Goal: Task Accomplishment & Management: Manage account settings

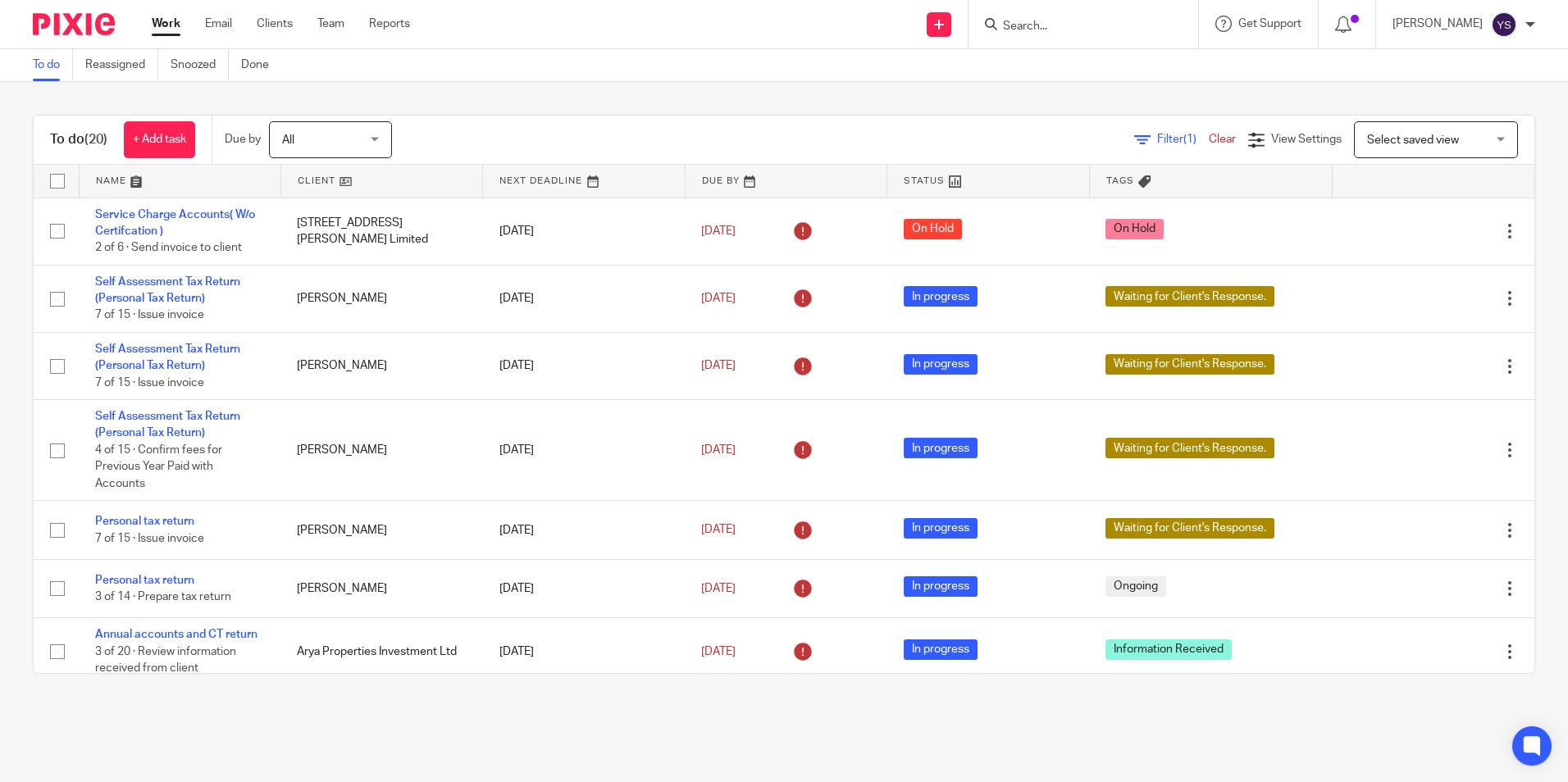
click at [1041, 23] on input "Search" at bounding box center [1075, 27] width 148 height 15
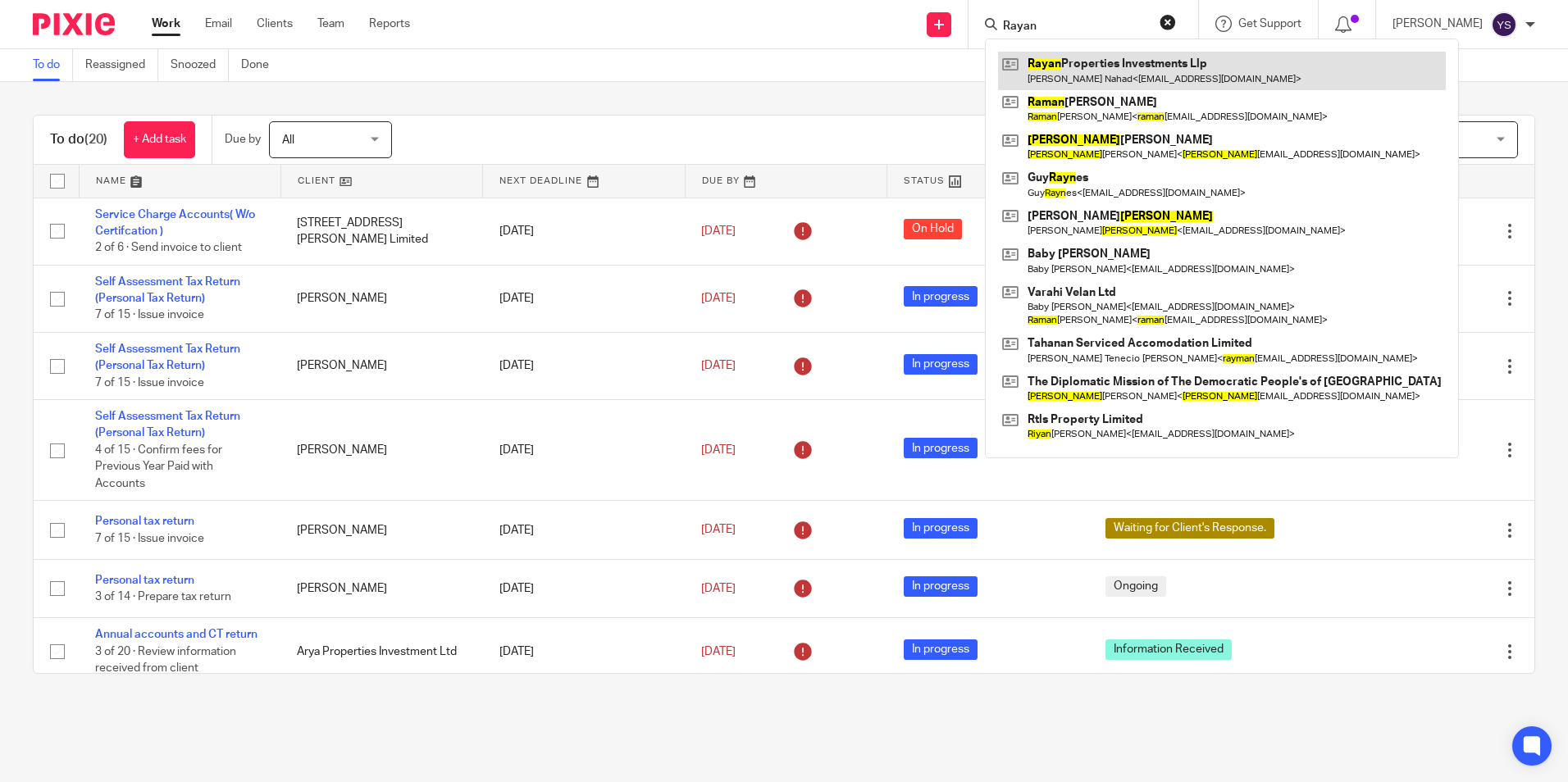
type input "Rayan"
click at [1113, 73] on link at bounding box center [1222, 70] width 448 height 38
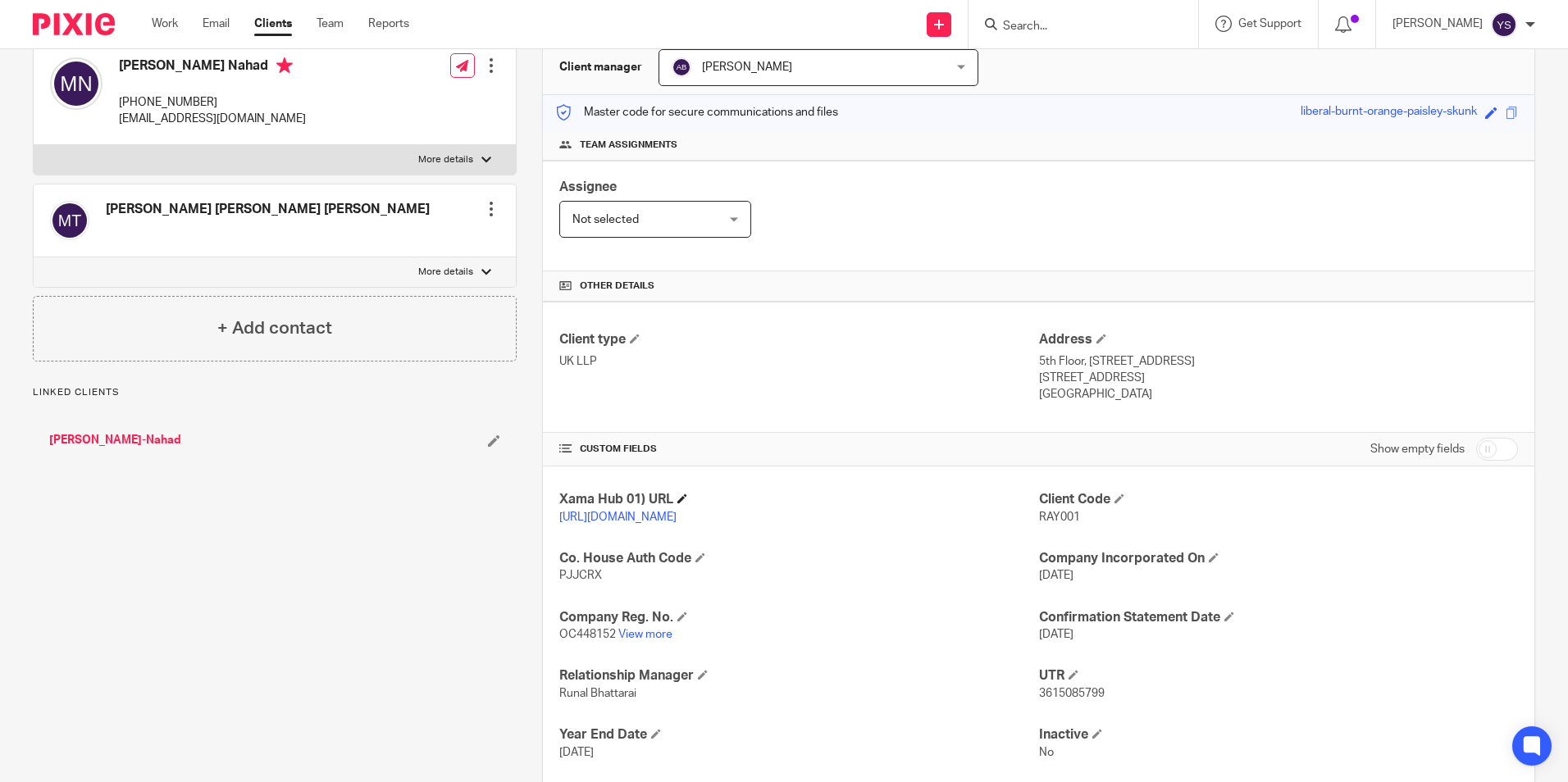
scroll to position [246, 0]
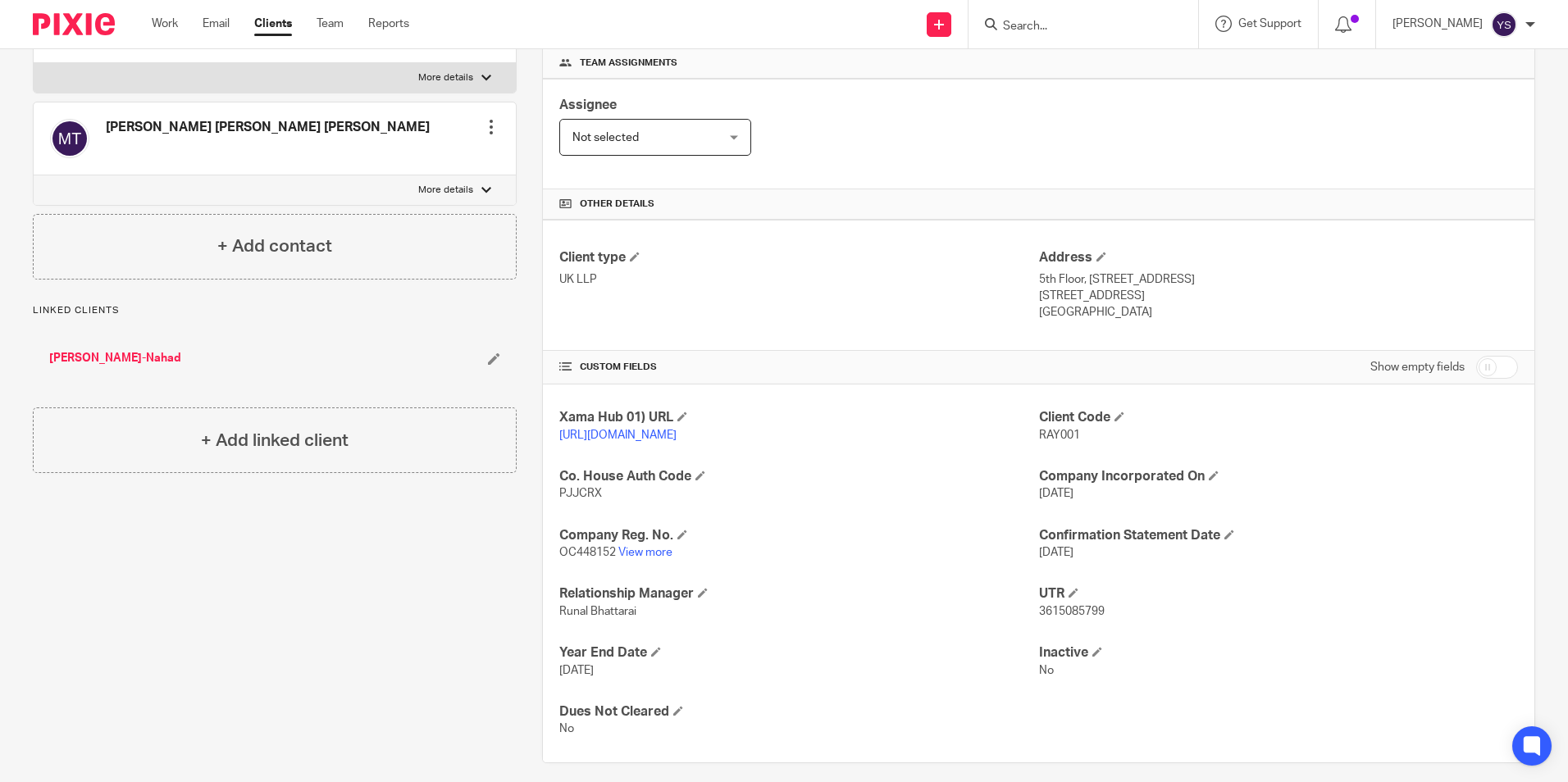
click at [1113, 29] on input "Search" at bounding box center [1075, 27] width 148 height 15
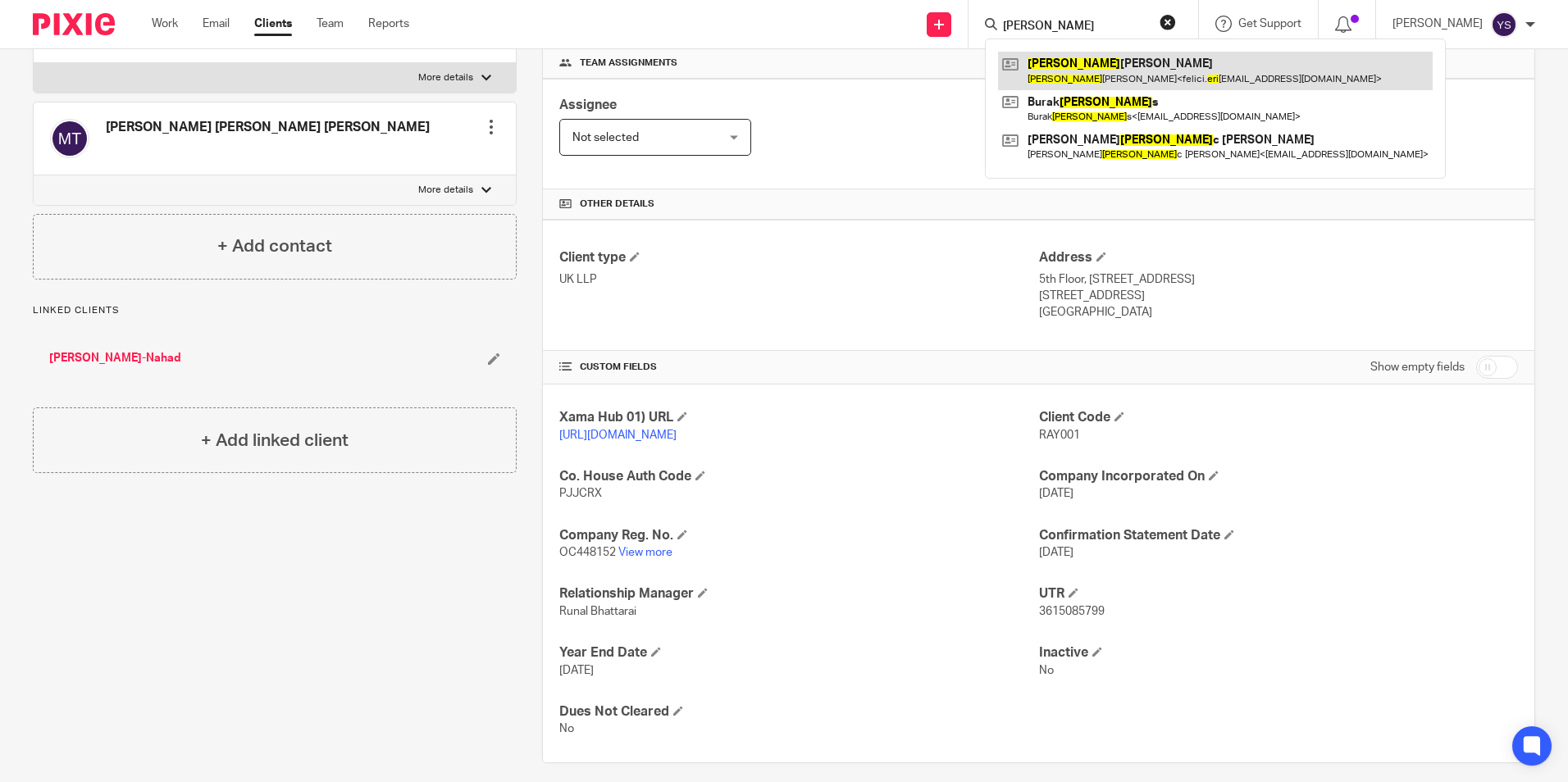
type input "Eri"
click at [1101, 74] on link at bounding box center [1216, 70] width 435 height 38
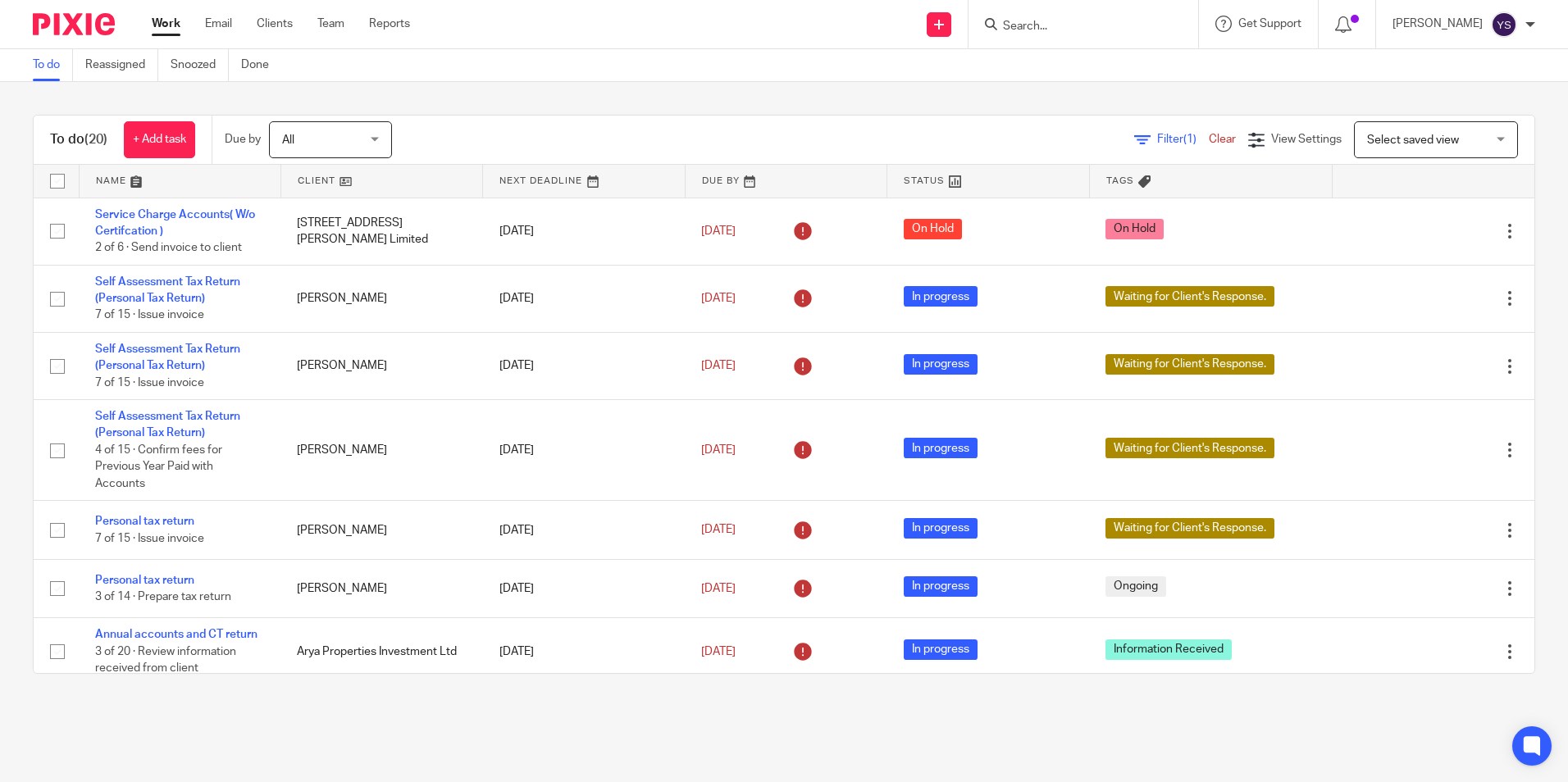
scroll to position [328, 0]
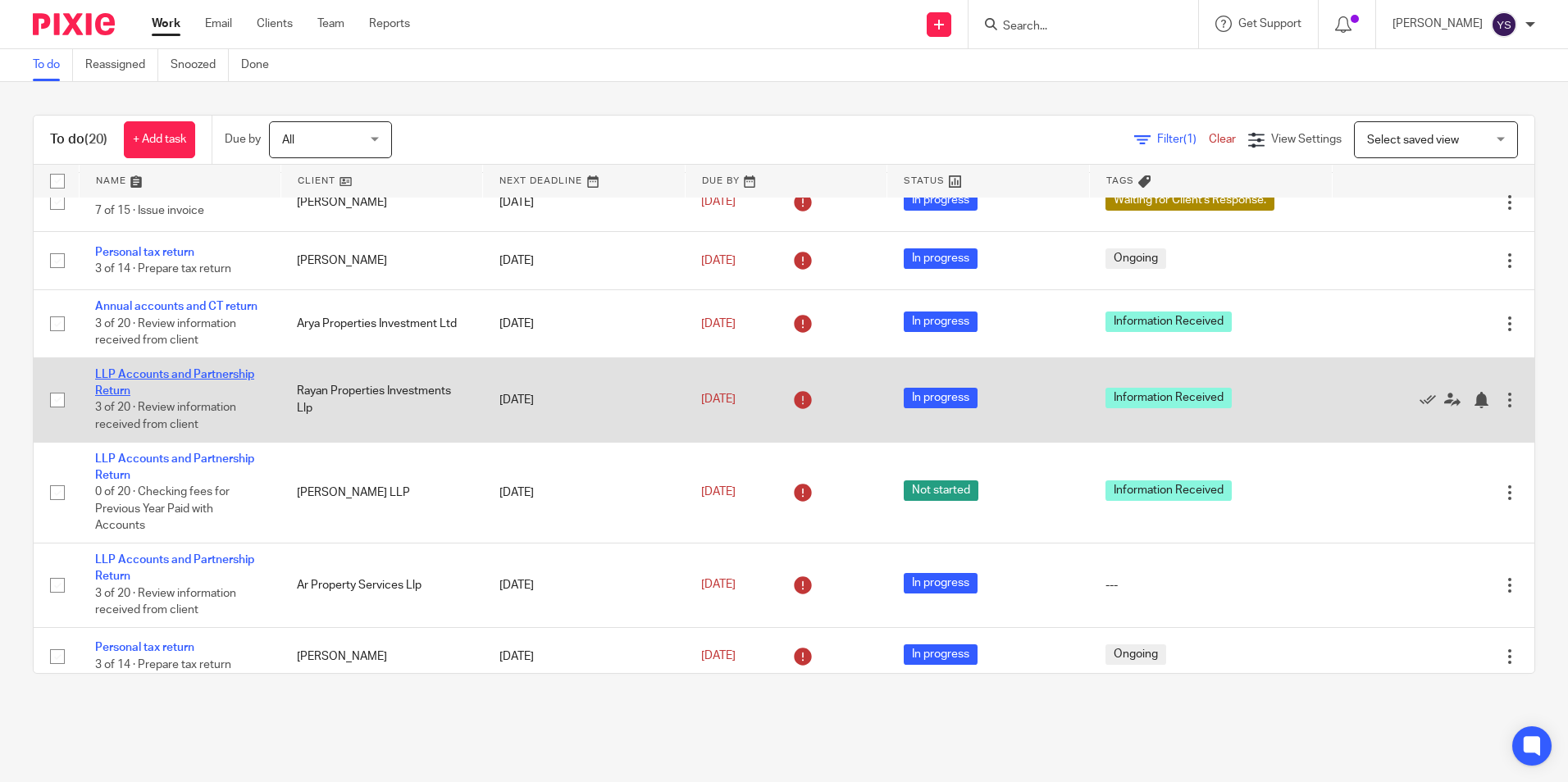
click at [196, 373] on link "LLP Accounts and Partnership Return" at bounding box center [175, 383] width 159 height 28
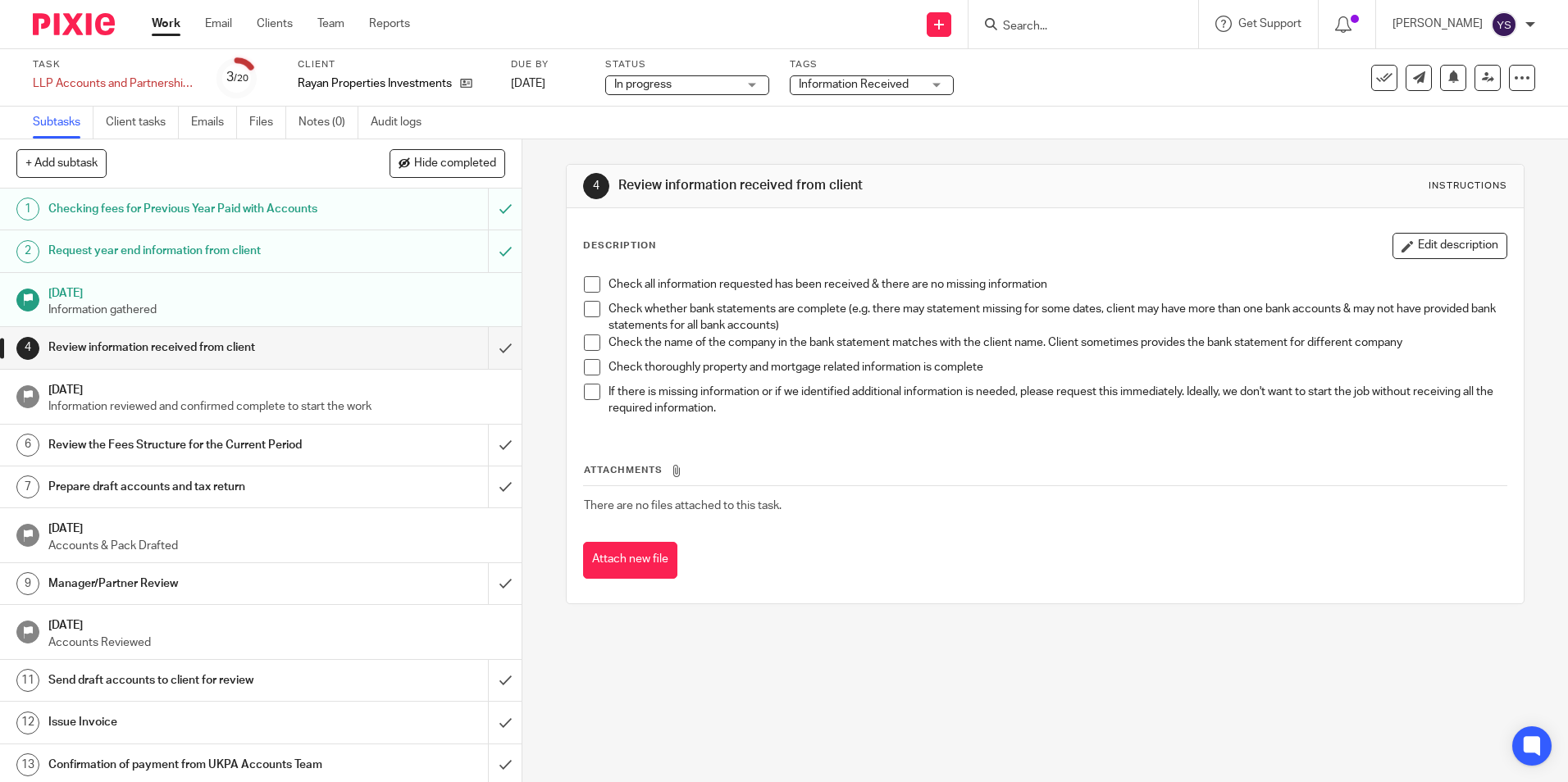
click at [591, 287] on span at bounding box center [592, 284] width 16 height 16
click at [593, 308] on span at bounding box center [592, 308] width 16 height 16
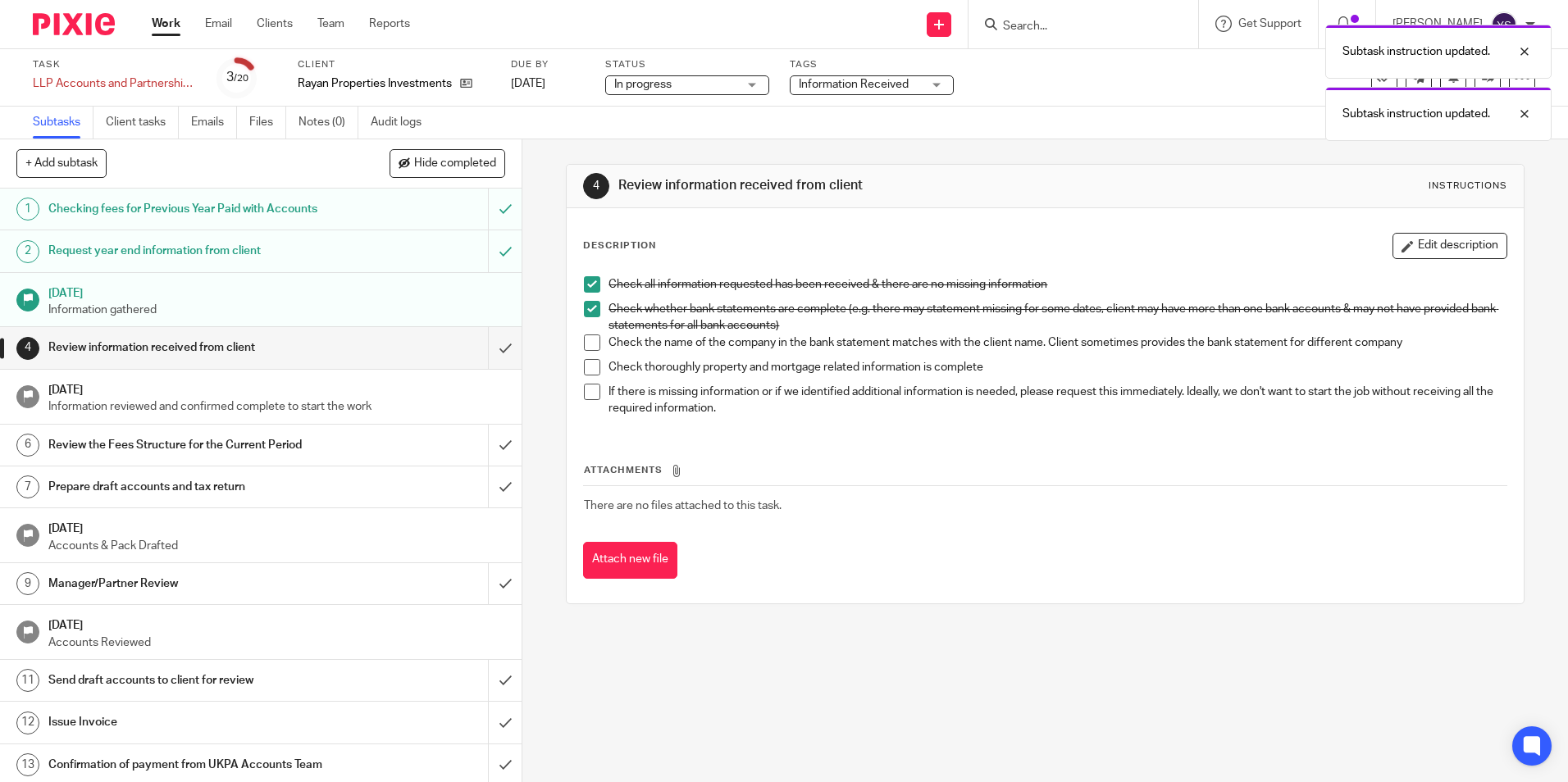
click at [590, 344] on span at bounding box center [592, 342] width 16 height 16
click at [590, 367] on span at bounding box center [592, 367] width 16 height 16
click at [587, 393] on span at bounding box center [592, 391] width 16 height 16
click at [491, 350] on input "submit" at bounding box center [260, 347] width 522 height 41
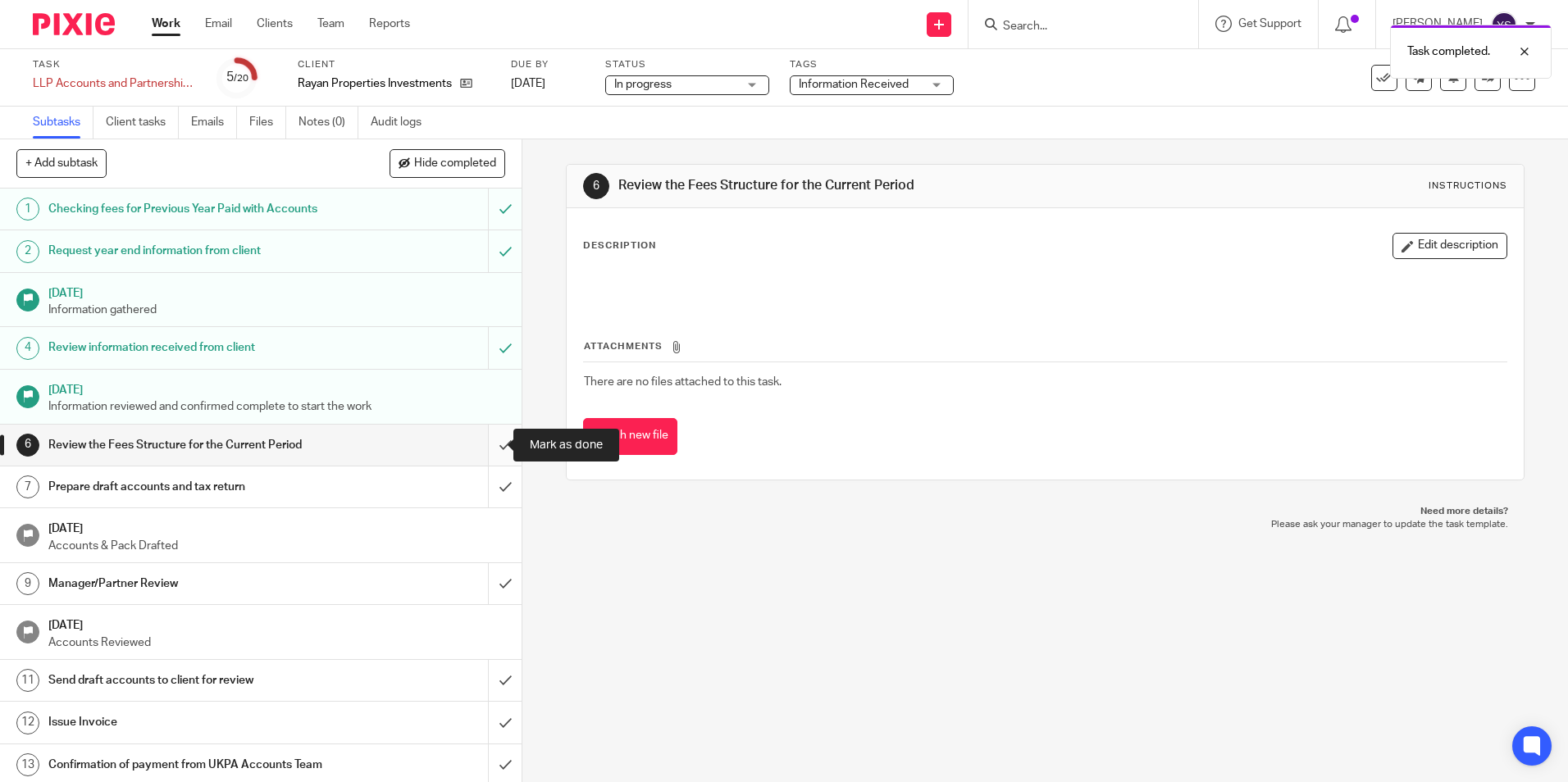
click at [483, 444] on input "submit" at bounding box center [260, 445] width 522 height 41
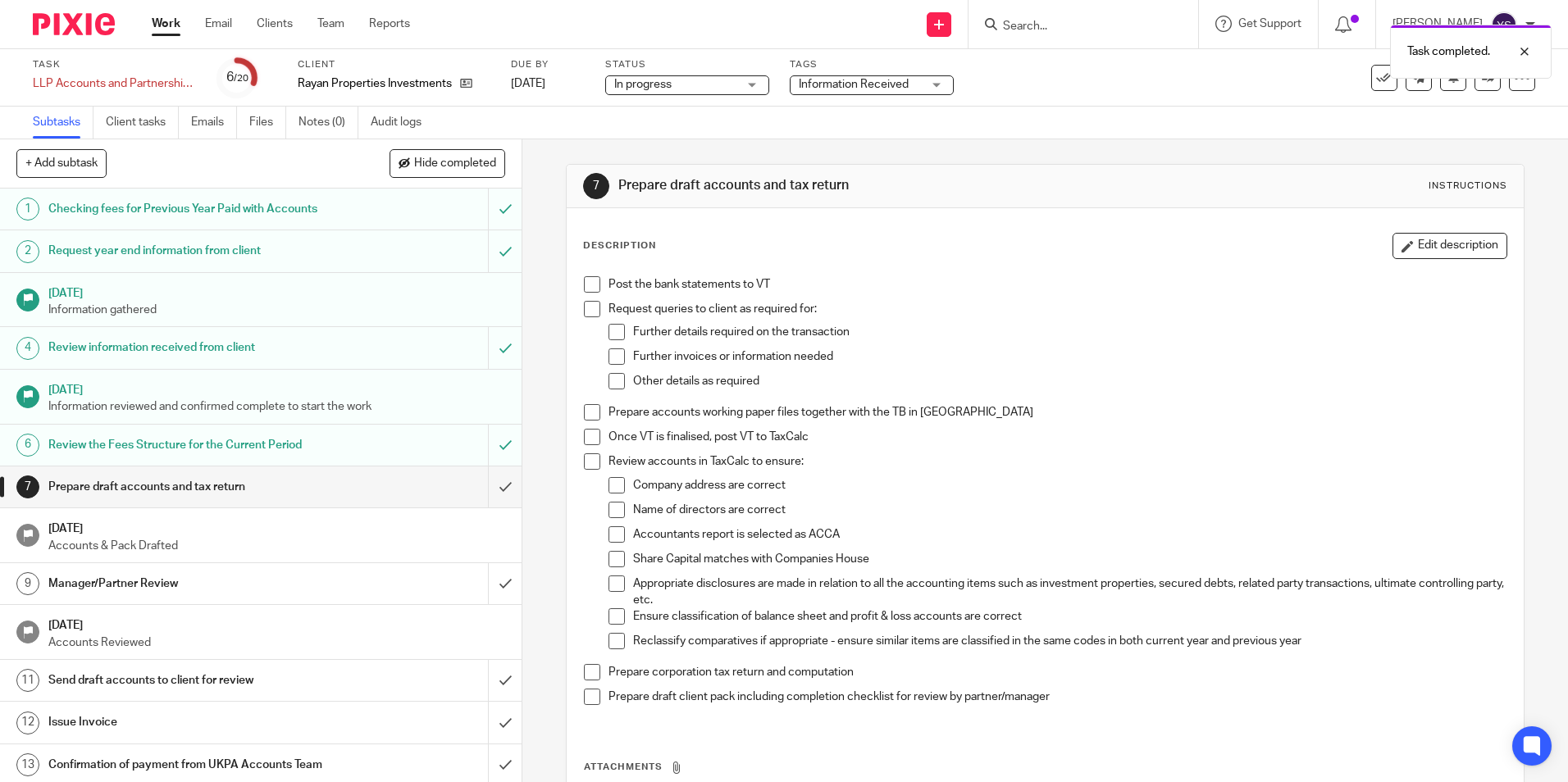
click at [588, 289] on span at bounding box center [592, 284] width 16 height 16
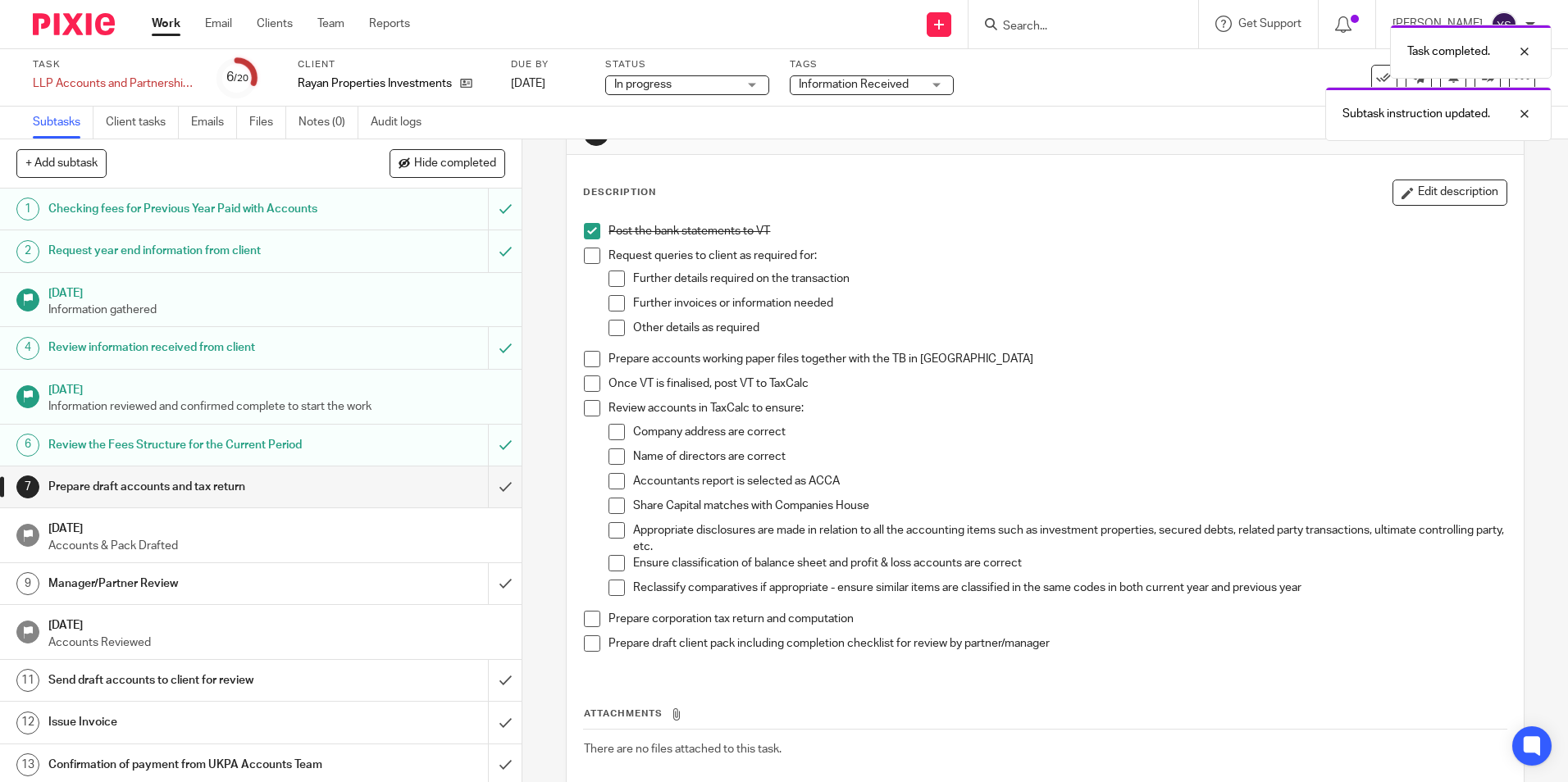
scroll to position [82, 0]
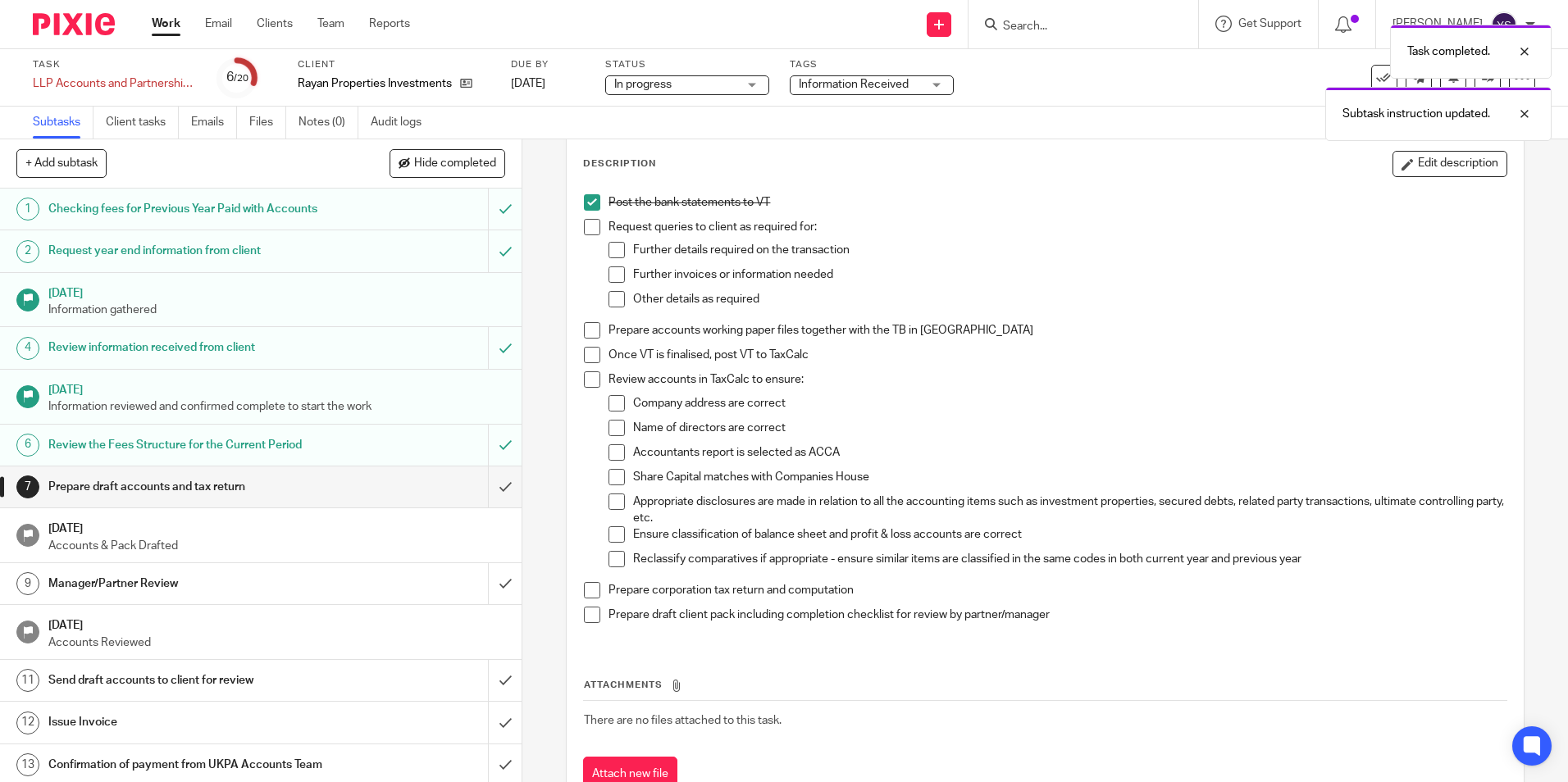
click at [588, 228] on span at bounding box center [592, 227] width 16 height 16
click at [609, 252] on span at bounding box center [616, 249] width 16 height 16
click at [611, 267] on span at bounding box center [616, 274] width 16 height 16
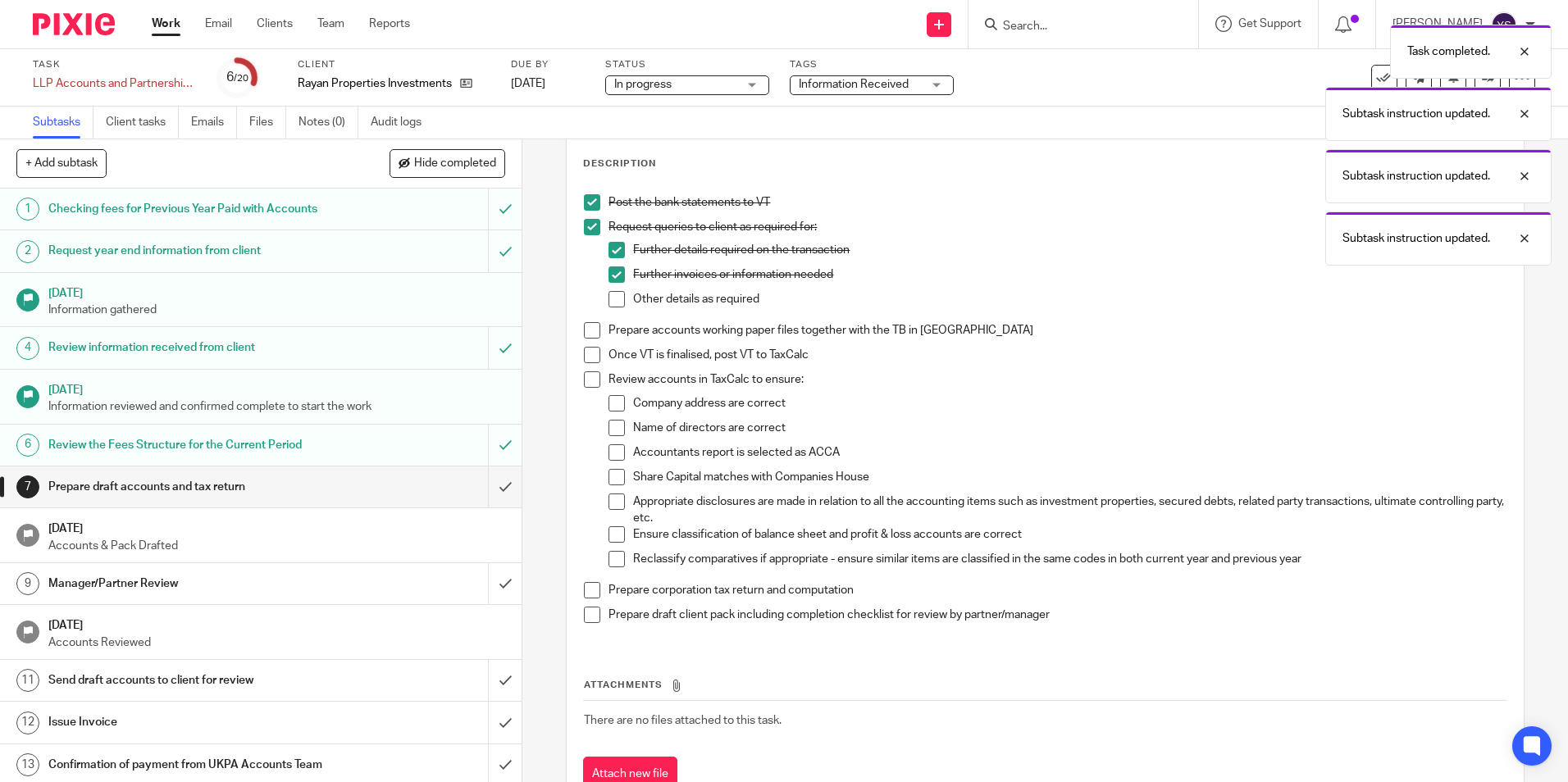
click at [615, 297] on span at bounding box center [616, 298] width 16 height 16
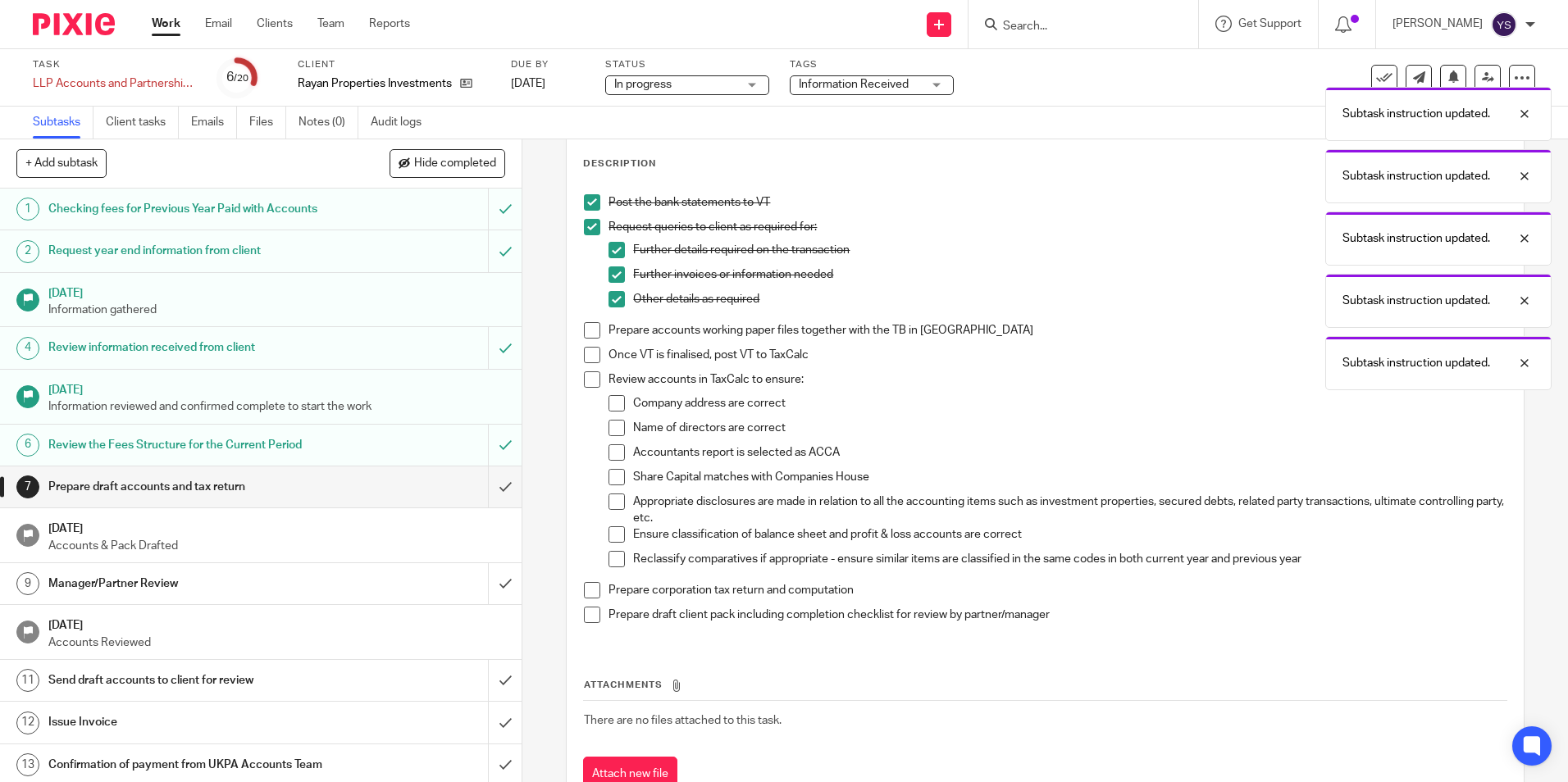
click at [584, 338] on span at bounding box center [592, 329] width 16 height 16
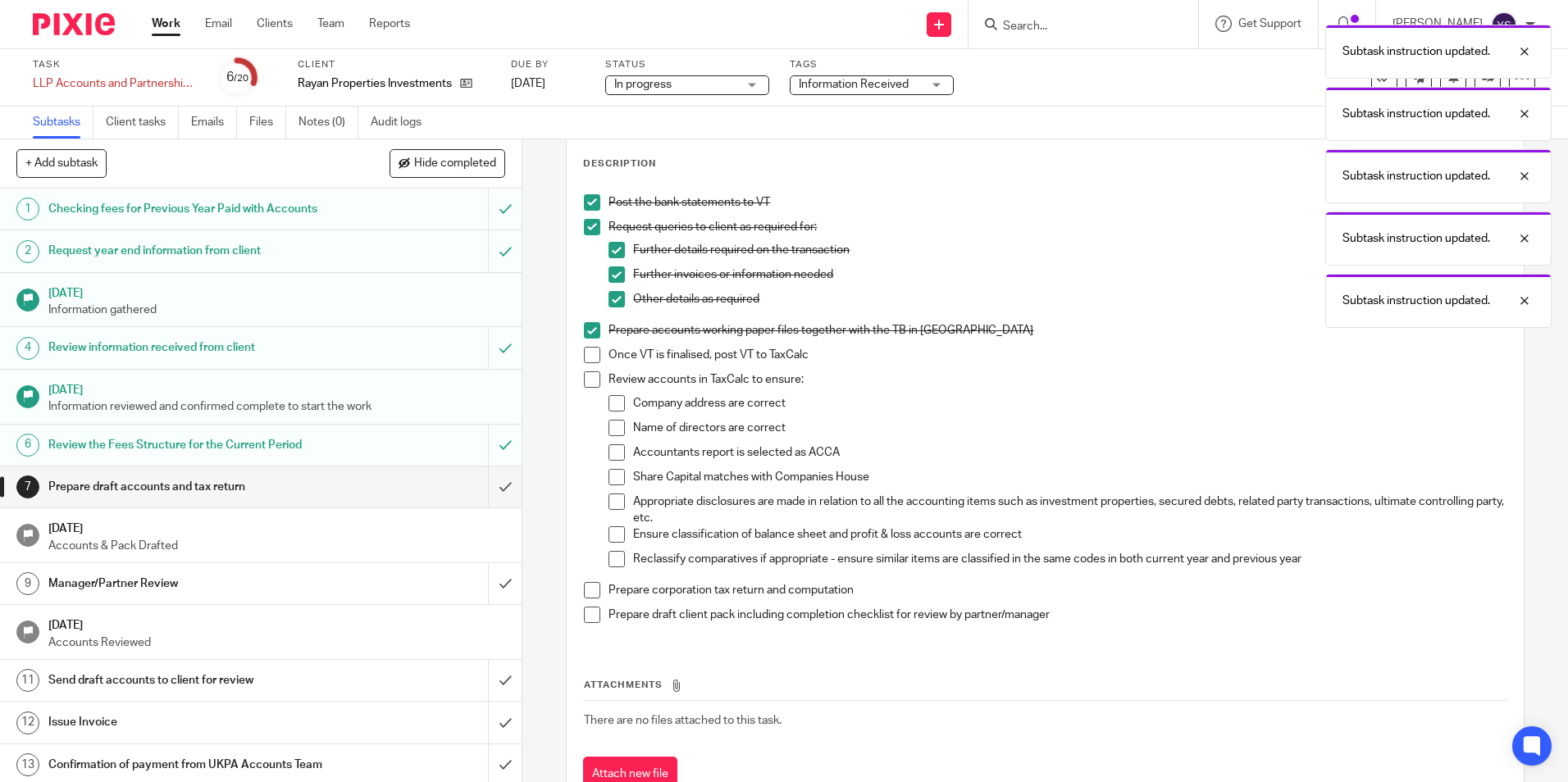
click at [585, 355] on span at bounding box center [592, 355] width 16 height 16
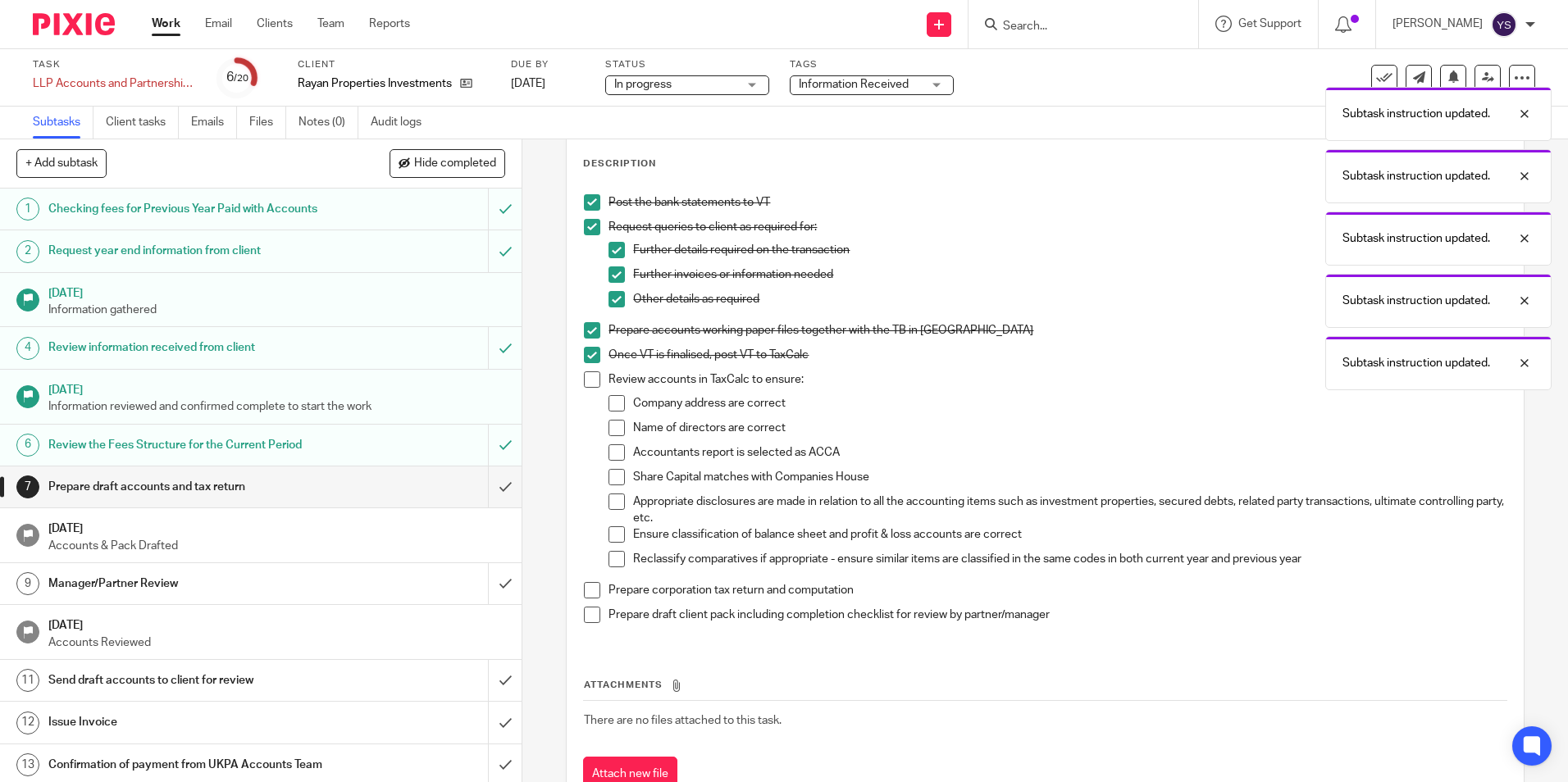
click at [585, 369] on li "Once VT is finalised, post VT to TaxCalc" at bounding box center [1045, 359] width 922 height 24
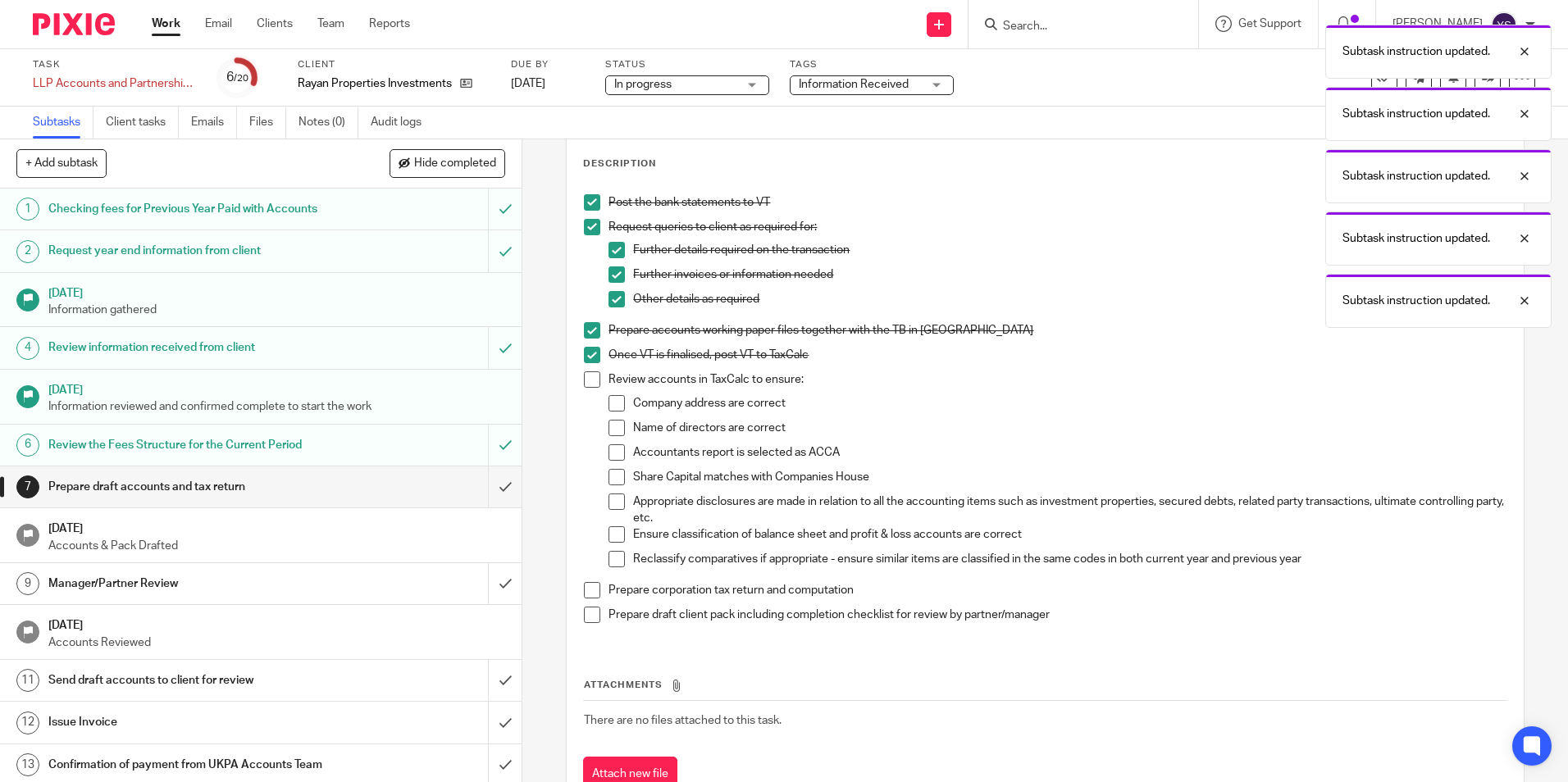
click at [585, 373] on span at bounding box center [592, 379] width 16 height 16
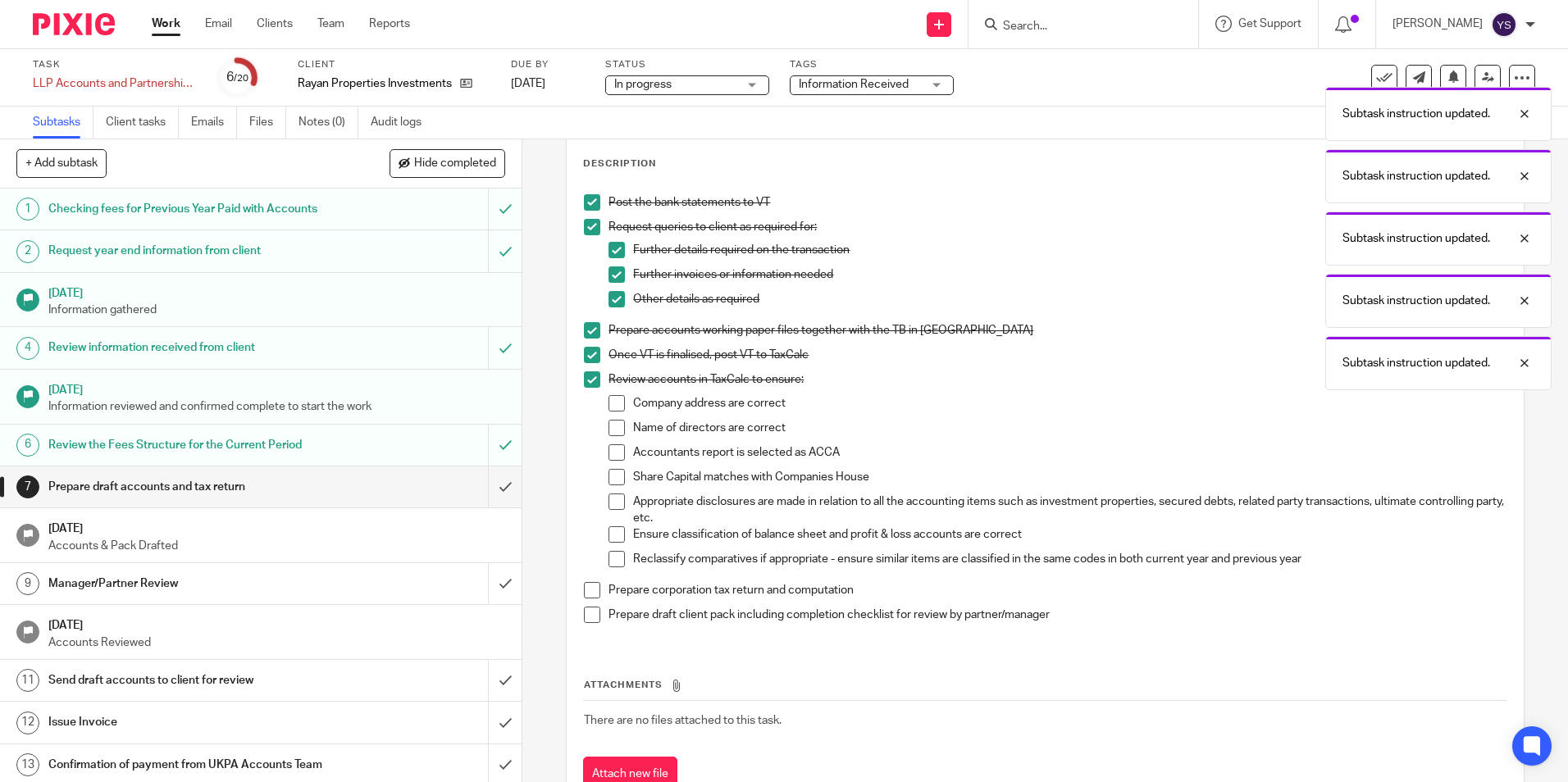
scroll to position [143, 0]
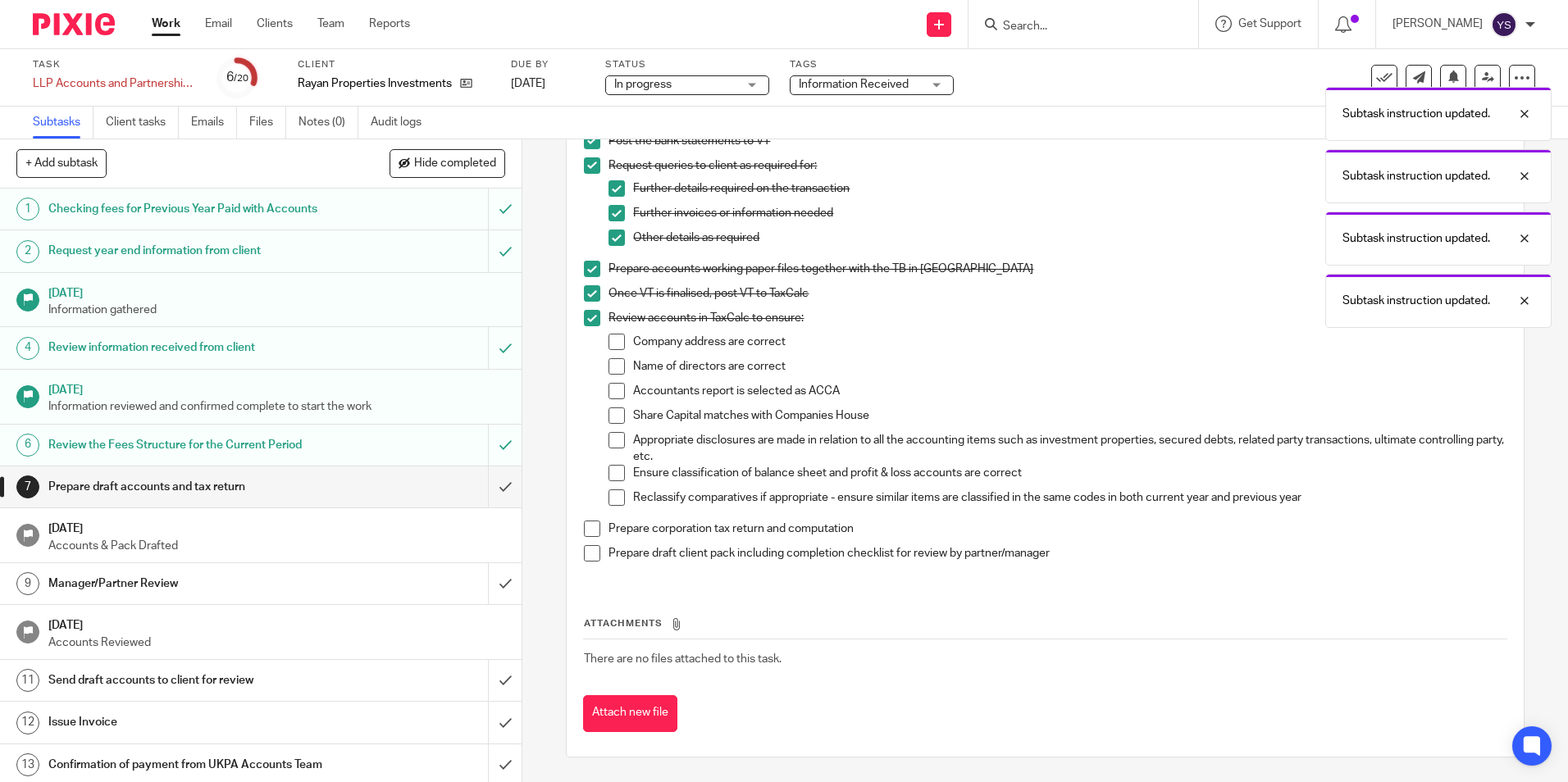
click at [611, 344] on span at bounding box center [616, 341] width 16 height 16
click at [616, 369] on span at bounding box center [616, 366] width 16 height 16
click at [614, 383] on span at bounding box center [616, 390] width 16 height 16
click at [610, 409] on span at bounding box center [616, 415] width 16 height 16
click at [609, 433] on span at bounding box center [616, 440] width 16 height 16
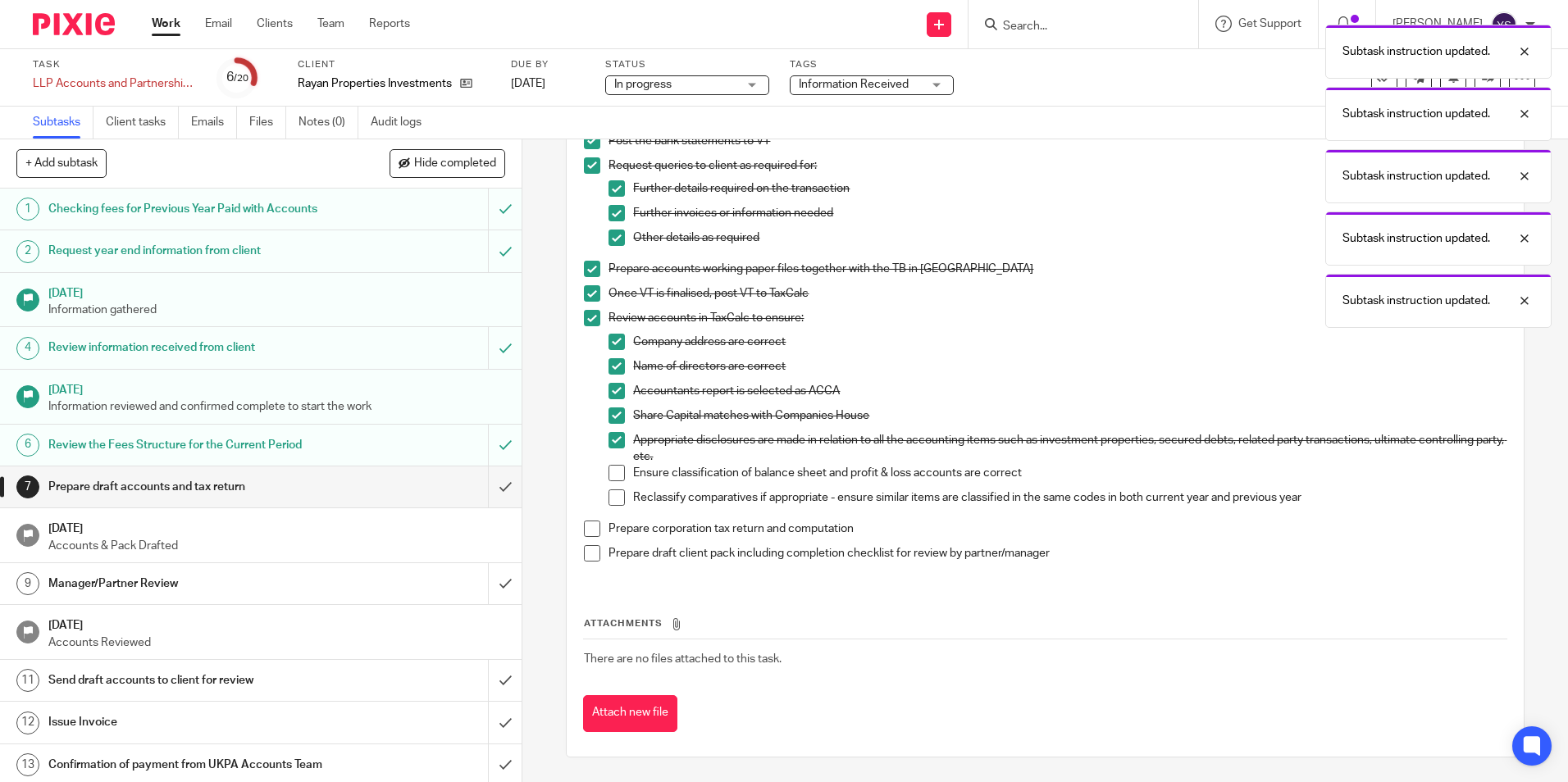
click at [609, 470] on span at bounding box center [616, 473] width 16 height 16
click at [614, 503] on span at bounding box center [616, 497] width 16 height 16
click at [584, 535] on span at bounding box center [592, 528] width 16 height 16
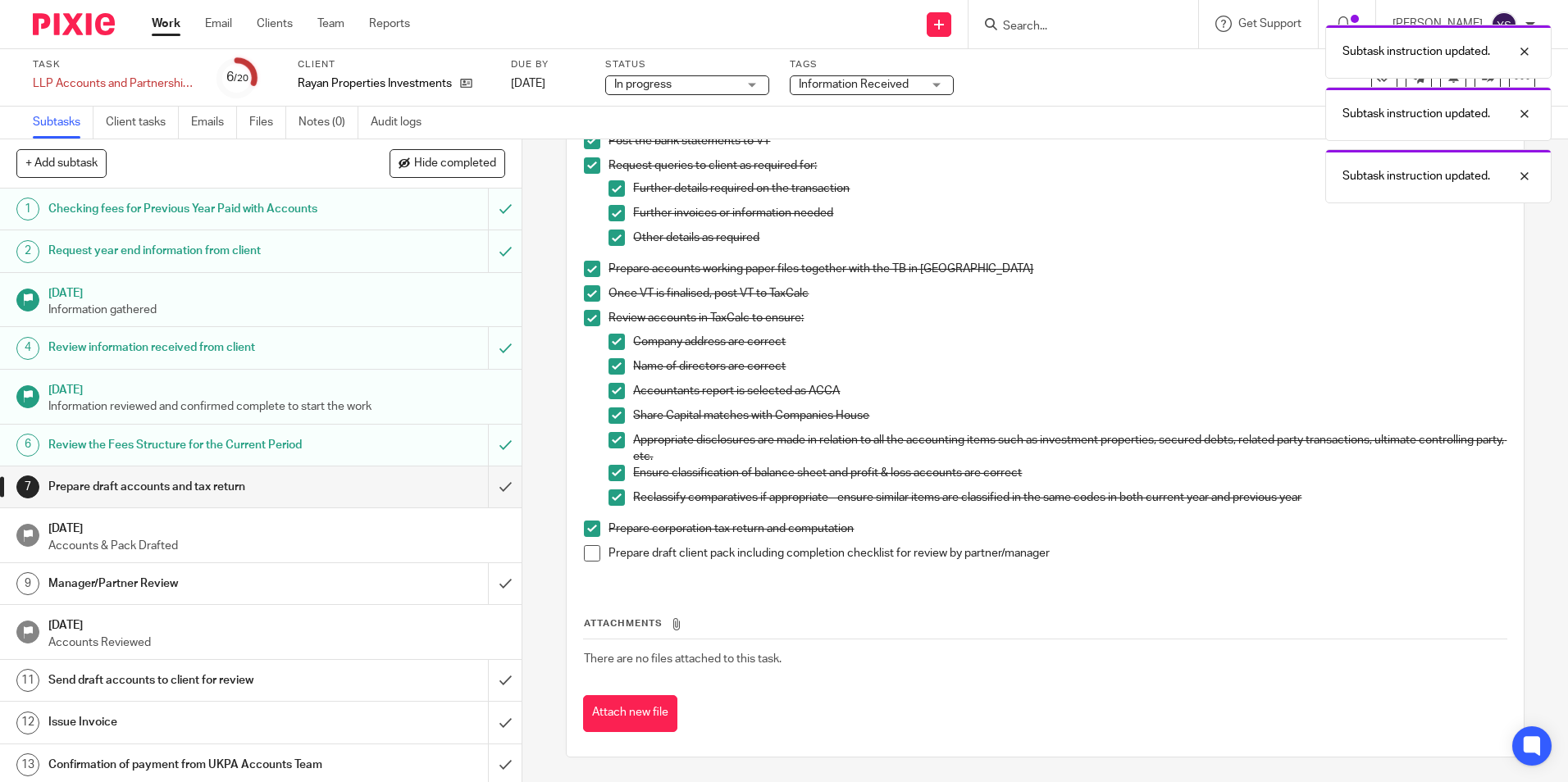
click at [593, 551] on span at bounding box center [592, 553] width 16 height 16
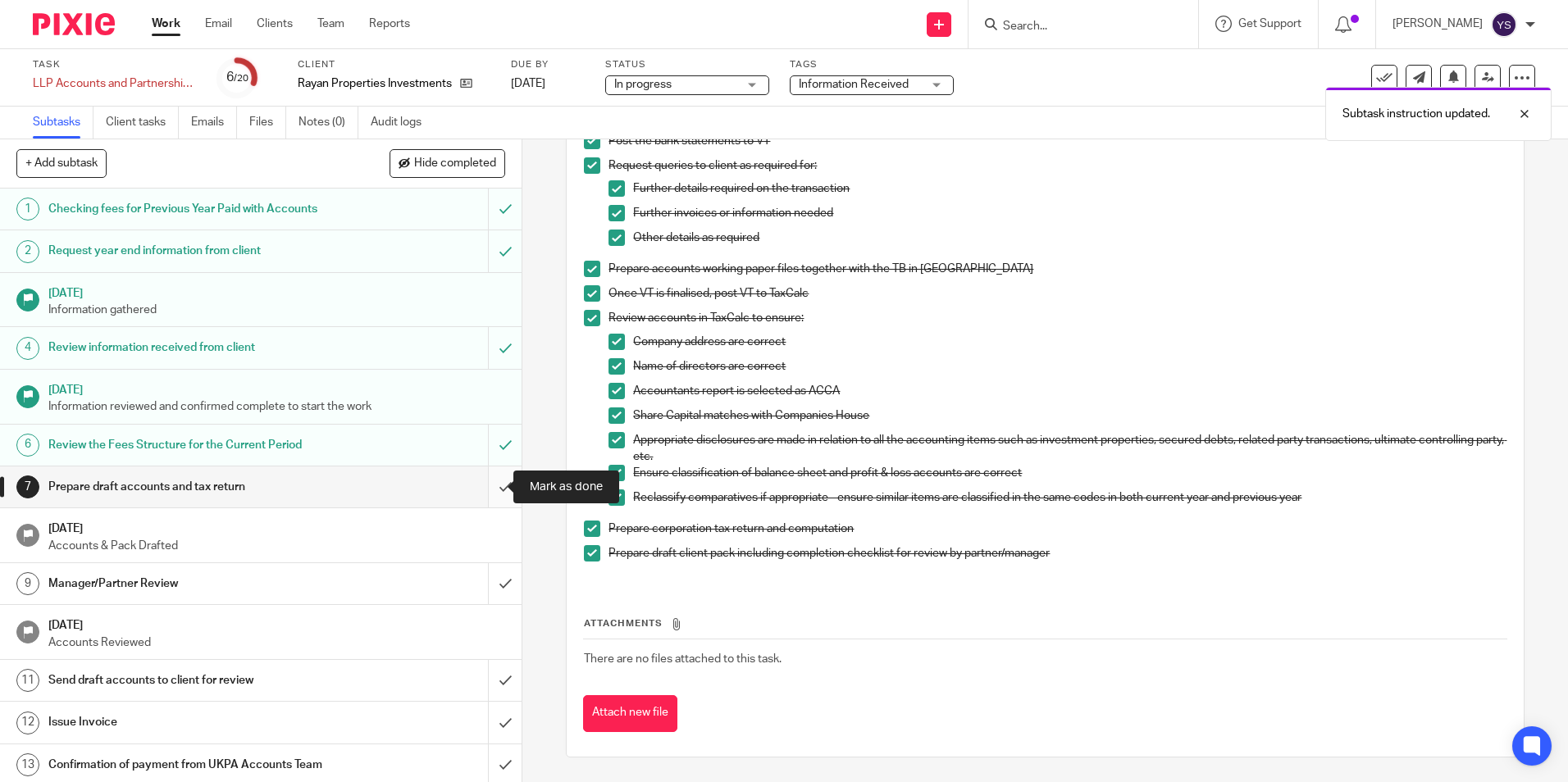
click at [491, 481] on input "submit" at bounding box center [260, 487] width 522 height 41
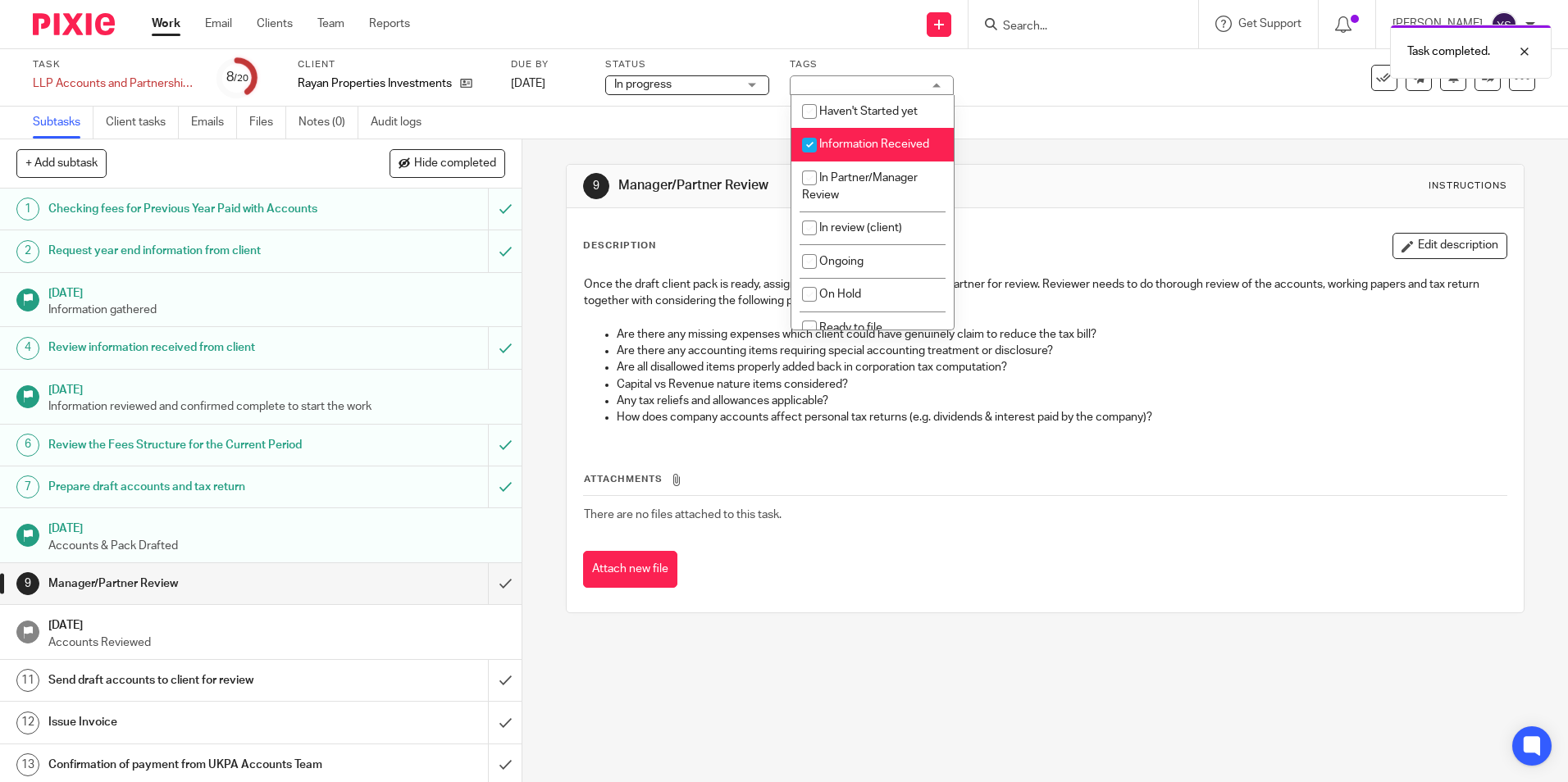
click at [818, 146] on input "checkbox" at bounding box center [809, 145] width 31 height 31
checkbox input "false"
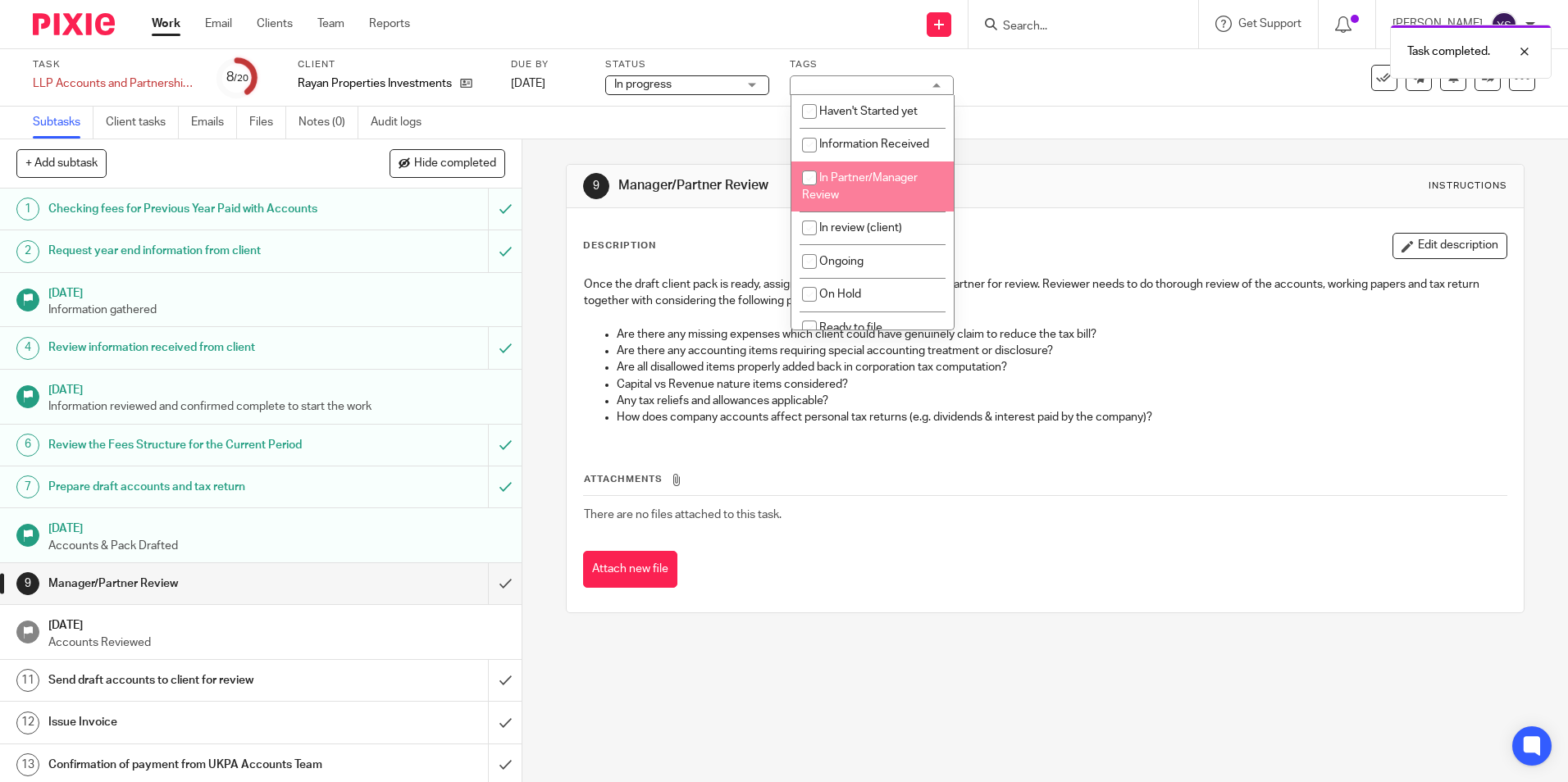
click at [813, 189] on input "checkbox" at bounding box center [809, 178] width 31 height 31
checkbox input "true"
click at [593, 159] on div "9 Manager/Partner Review Instructions Description Edit description Once the dra…" at bounding box center [1044, 388] width 958 height 499
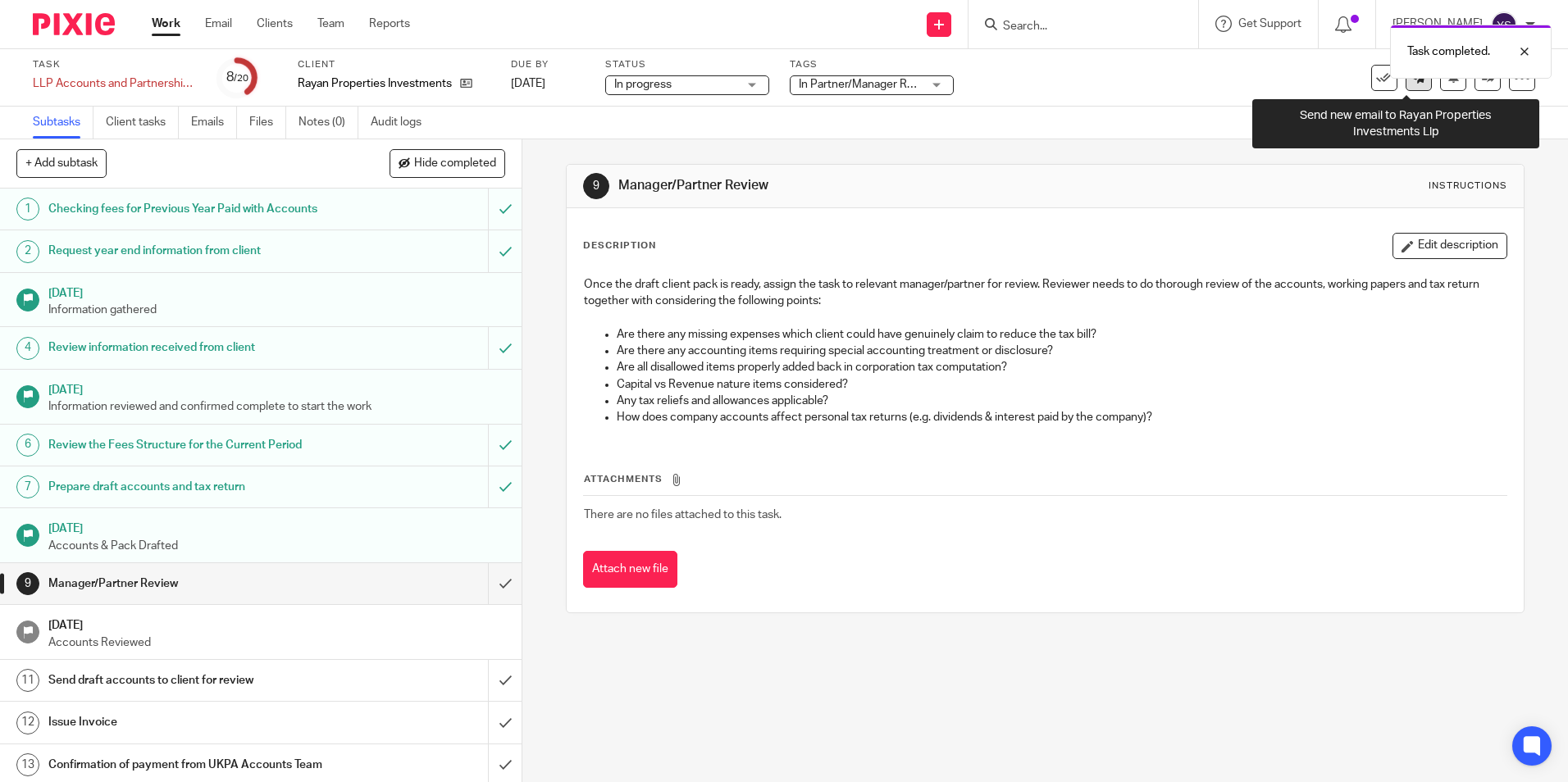
click at [1406, 86] on link at bounding box center [1419, 78] width 26 height 26
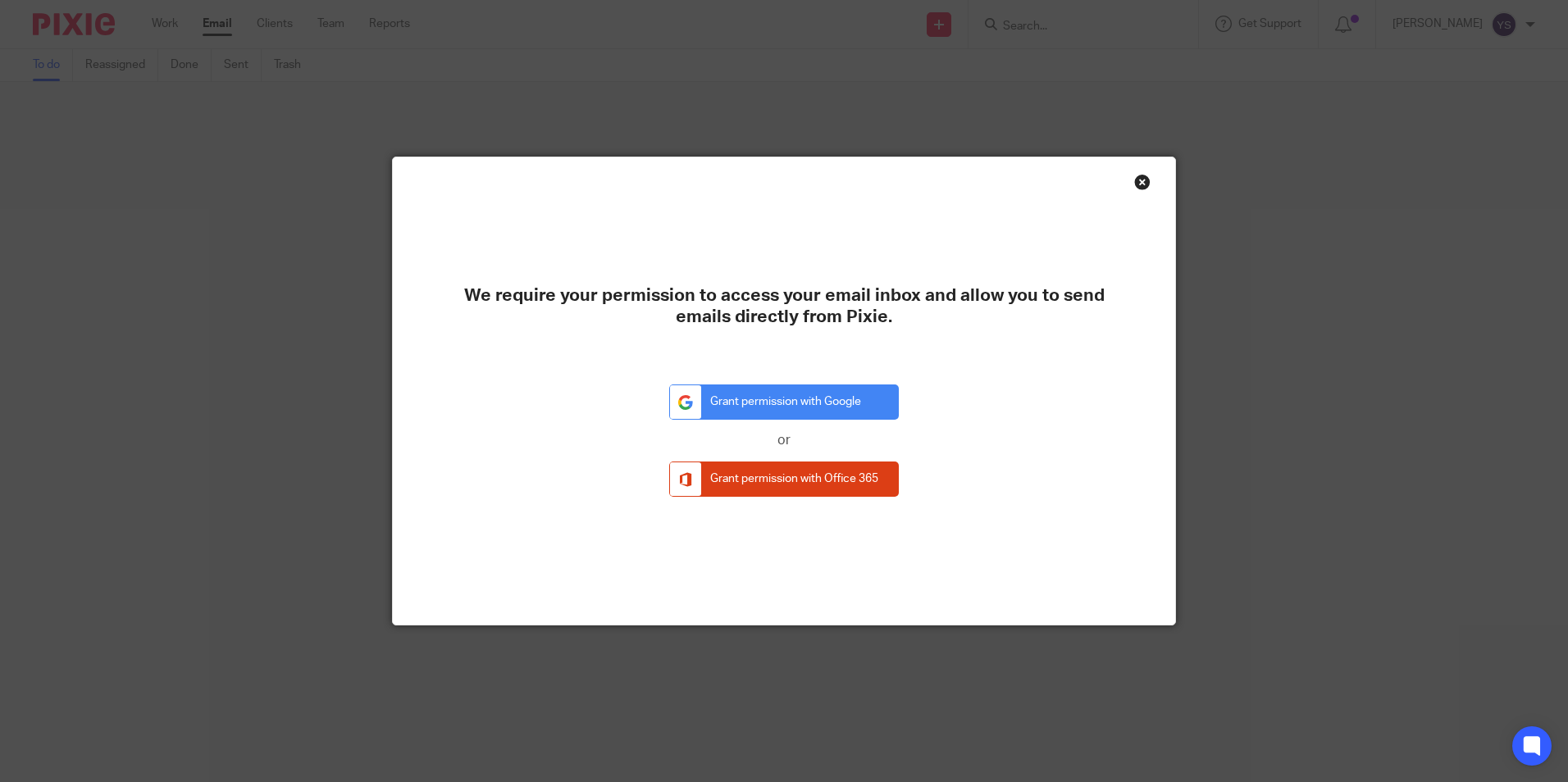
click at [1141, 183] on div "Close this dialog window" at bounding box center [1142, 181] width 16 height 16
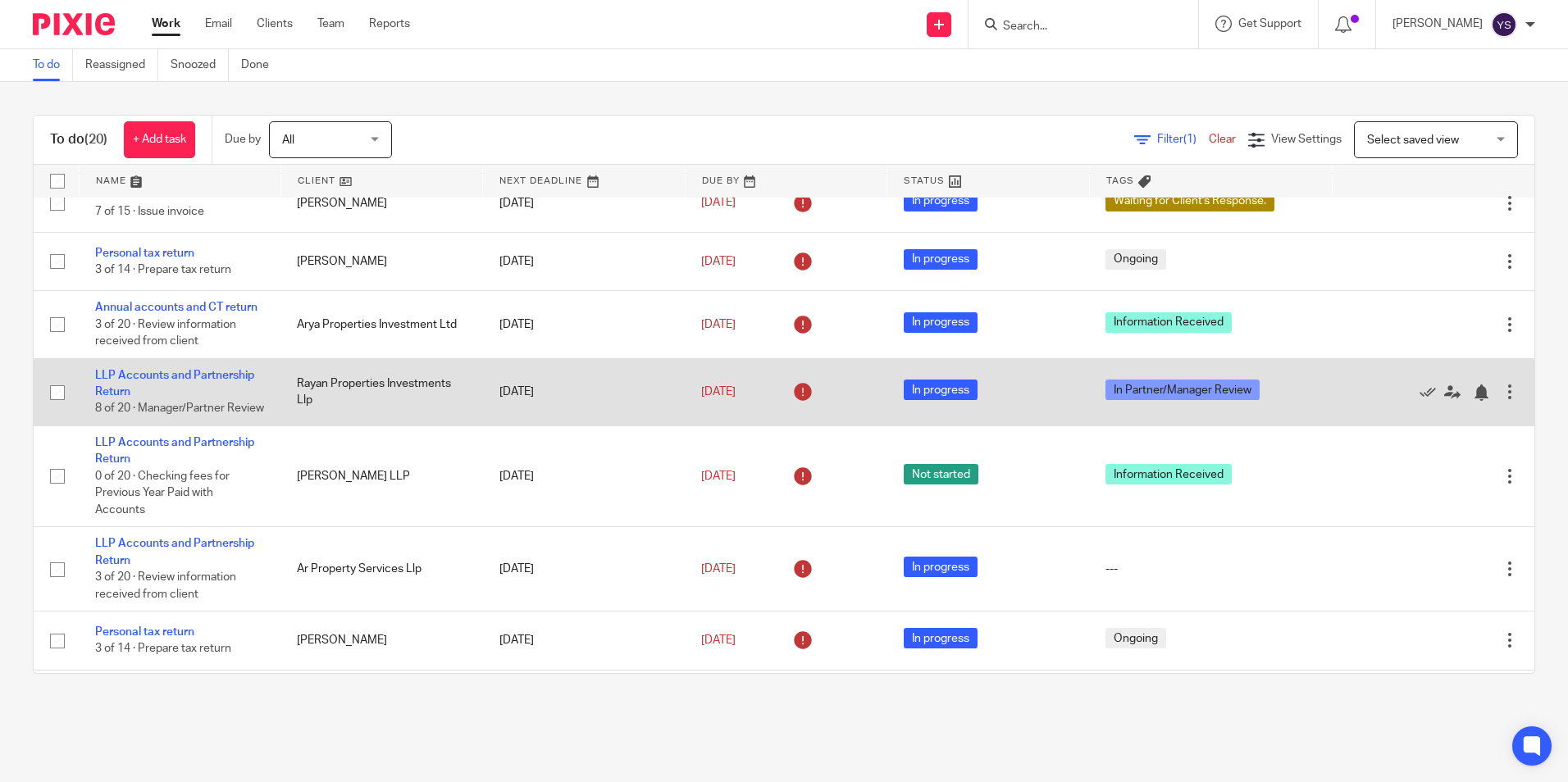
scroll to position [328, 0]
click at [201, 374] on link "LLP Accounts and Partnership Return" at bounding box center [175, 383] width 159 height 28
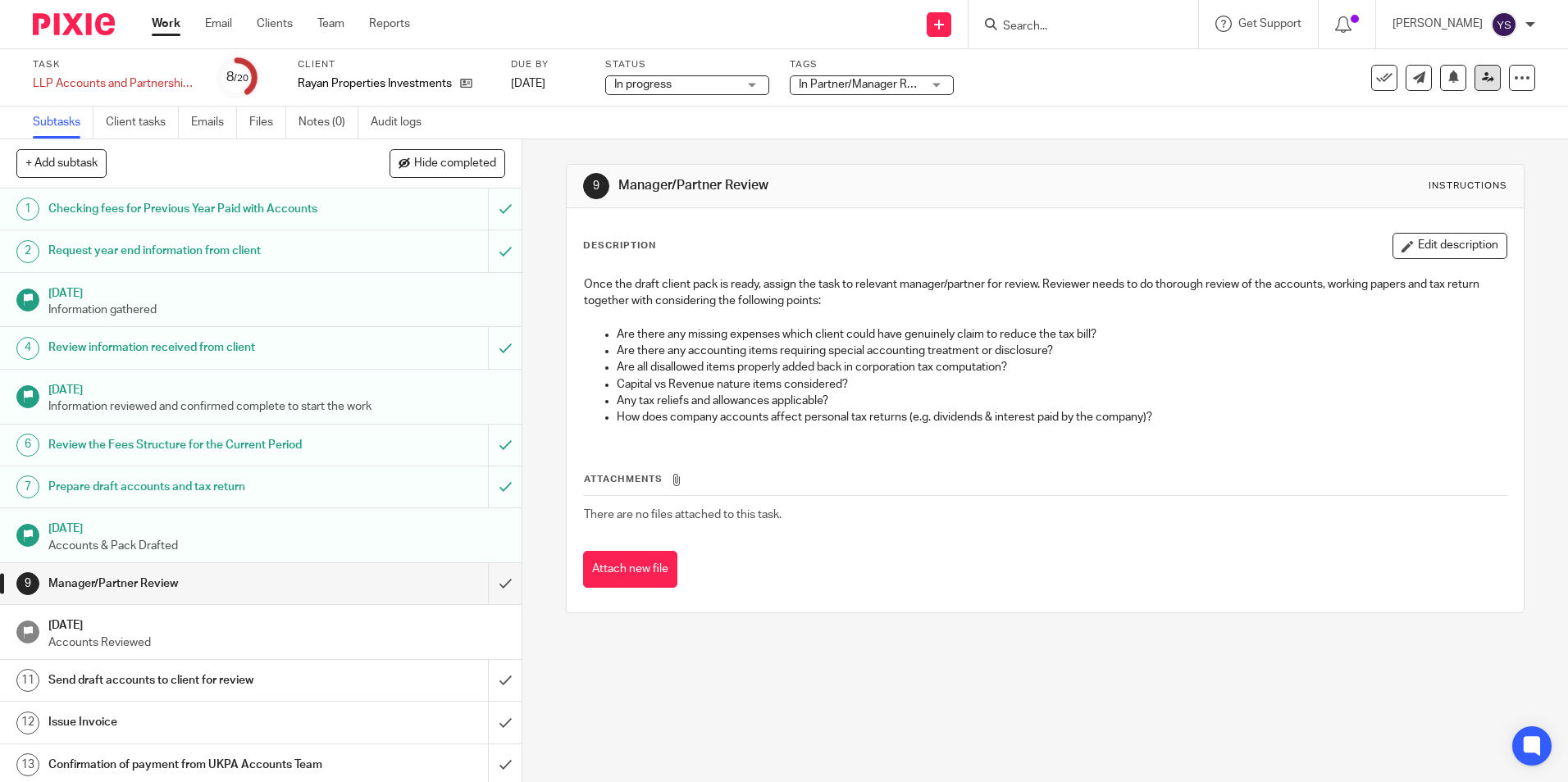
click at [1482, 81] on icon at bounding box center [1488, 78] width 13 height 13
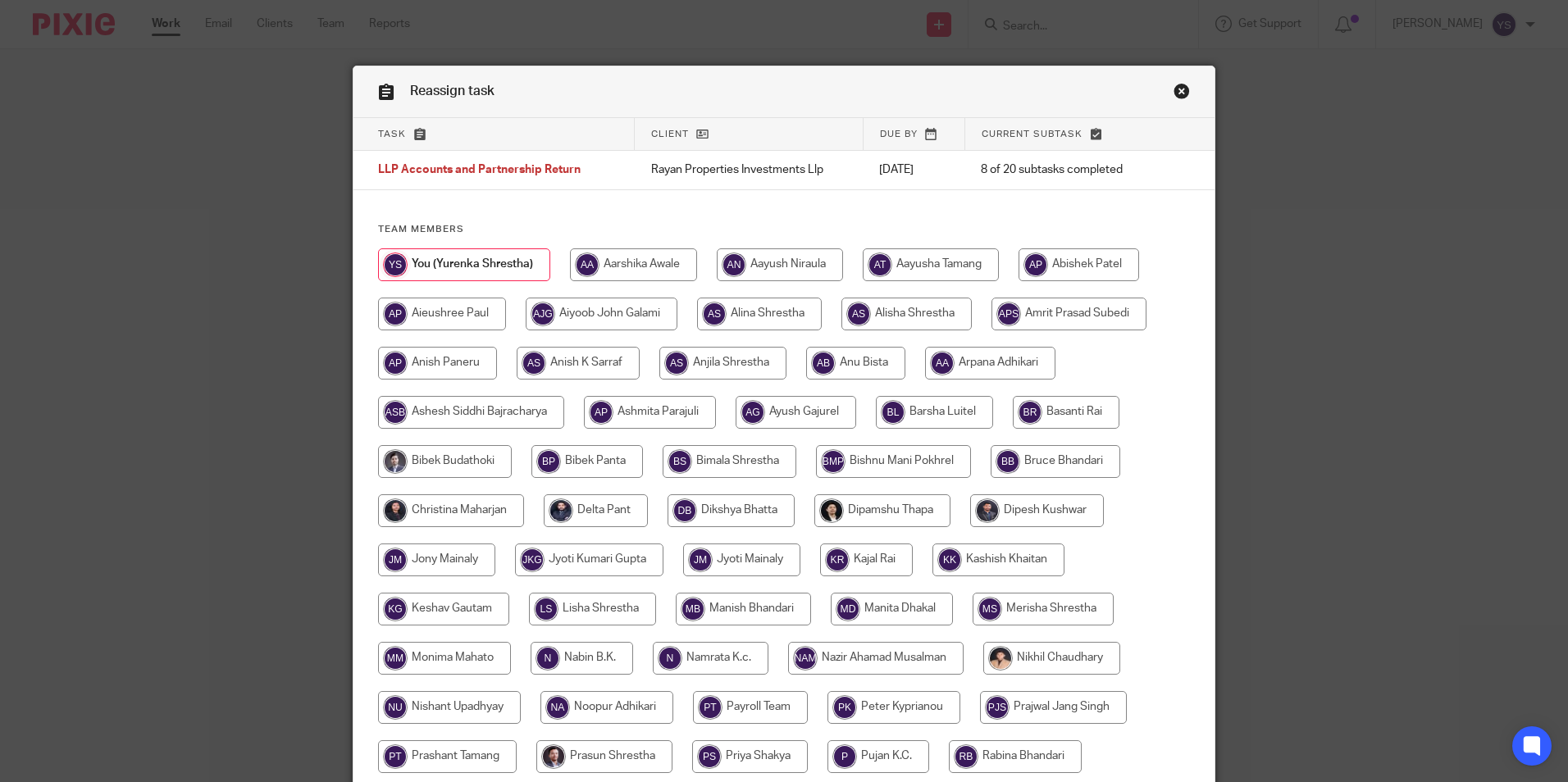
click at [421, 263] on input "radio" at bounding box center [464, 265] width 172 height 33
click at [838, 373] on input "radio" at bounding box center [856, 363] width 99 height 33
radio input "true"
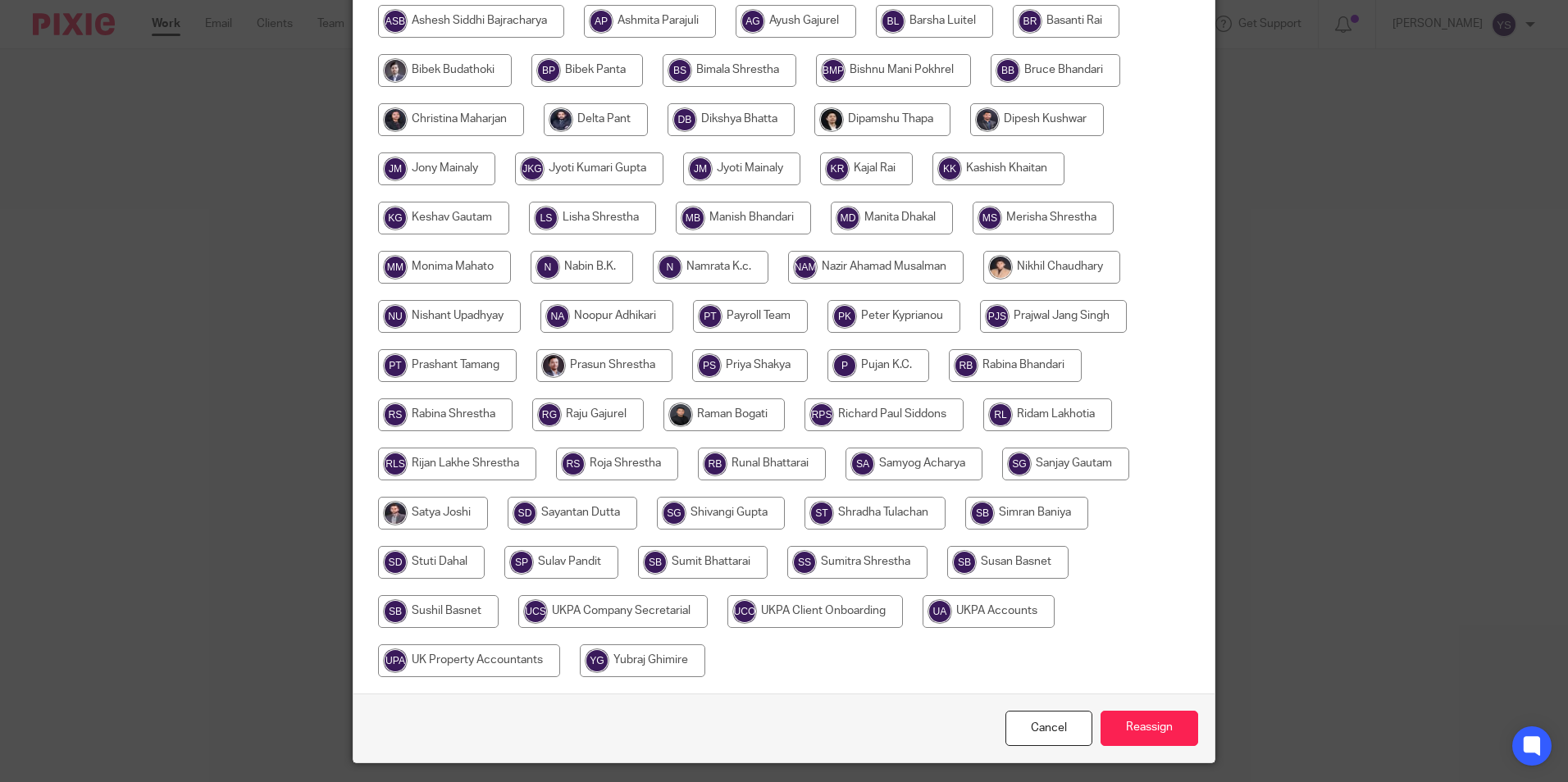
scroll to position [438, 0]
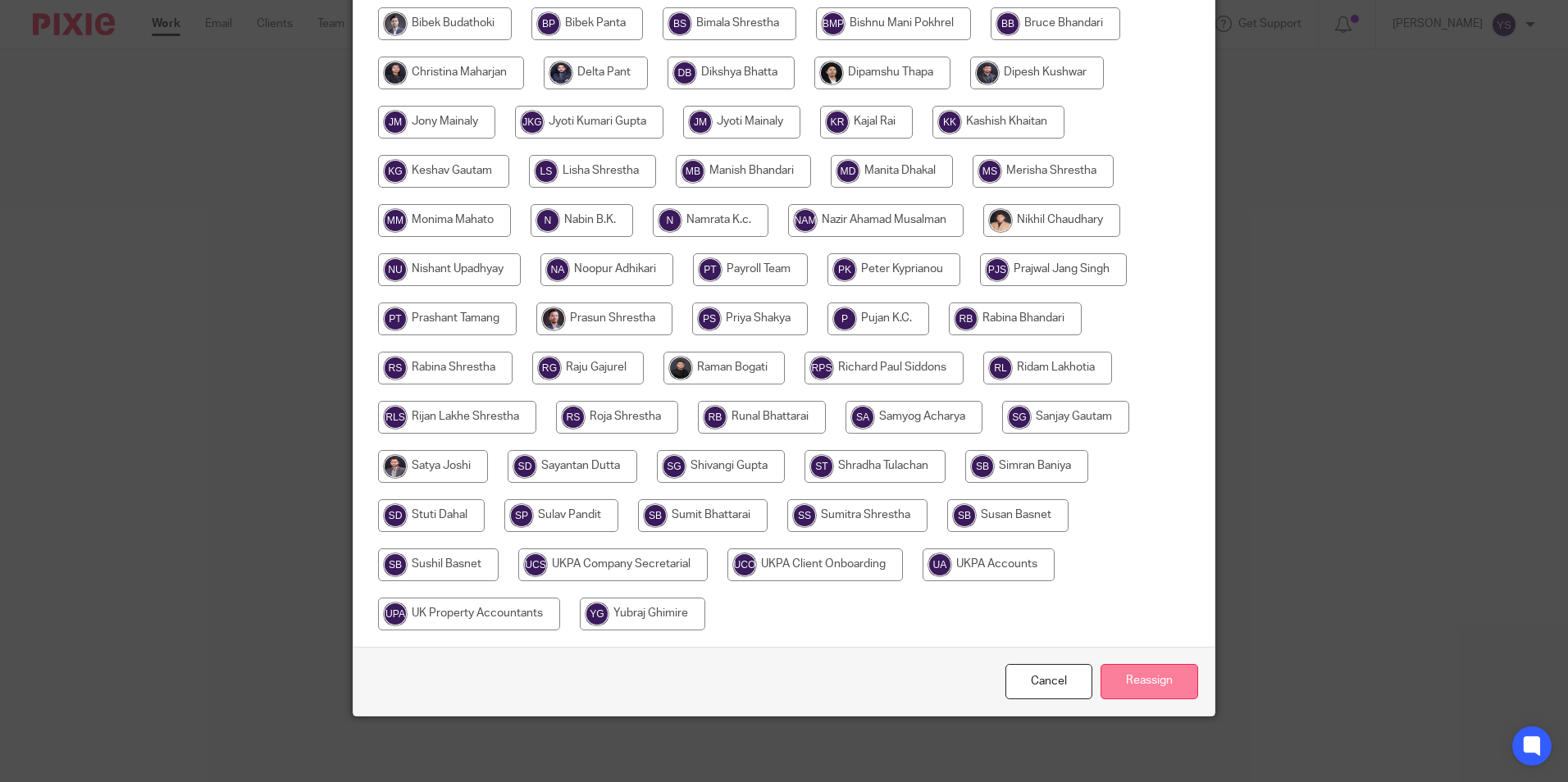
click at [1128, 683] on input "Reassign" at bounding box center [1150, 682] width 98 height 35
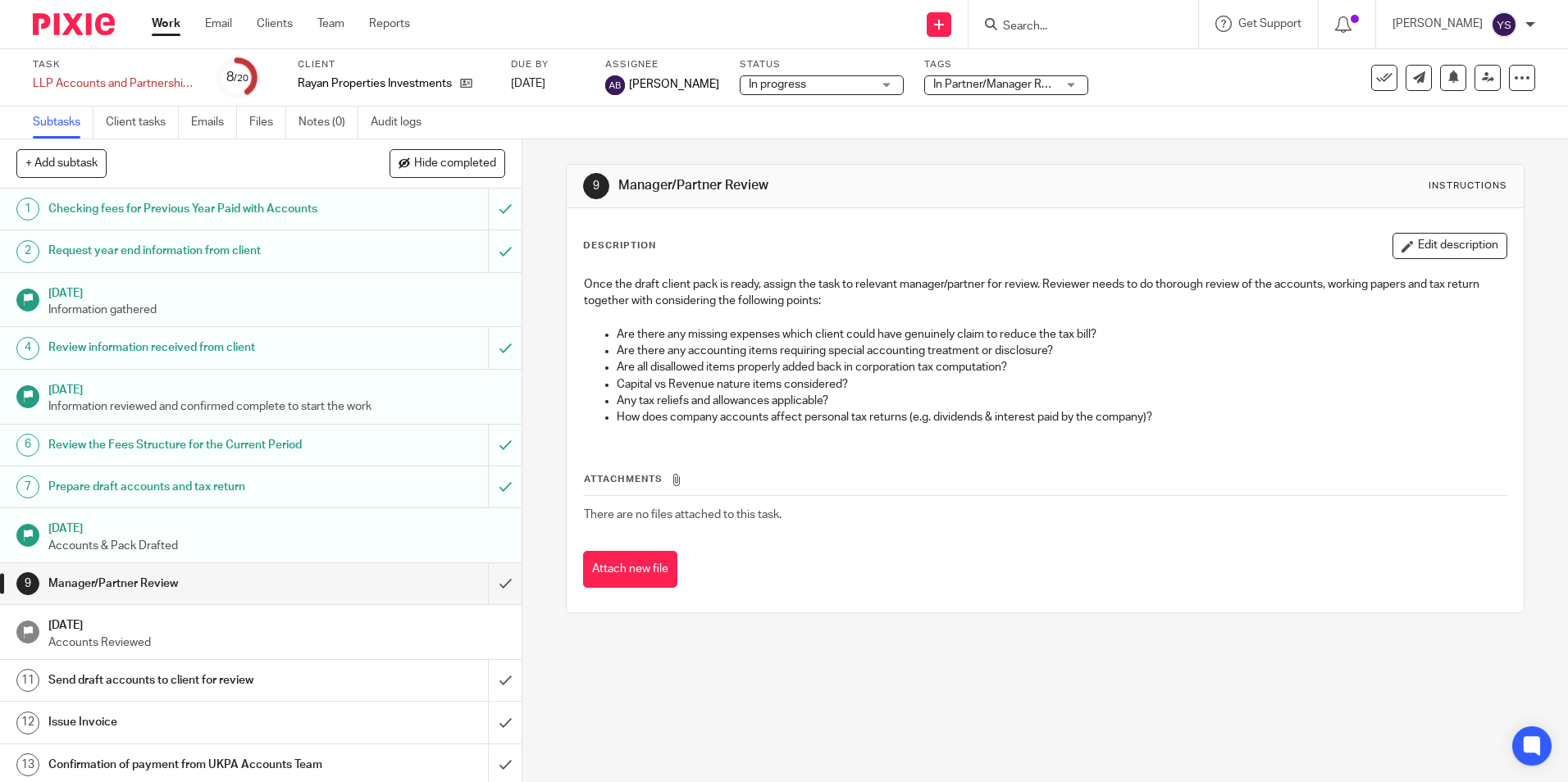
click at [167, 26] on link "Work" at bounding box center [166, 23] width 29 height 16
